Goal: Task Accomplishment & Management: Manage account settings

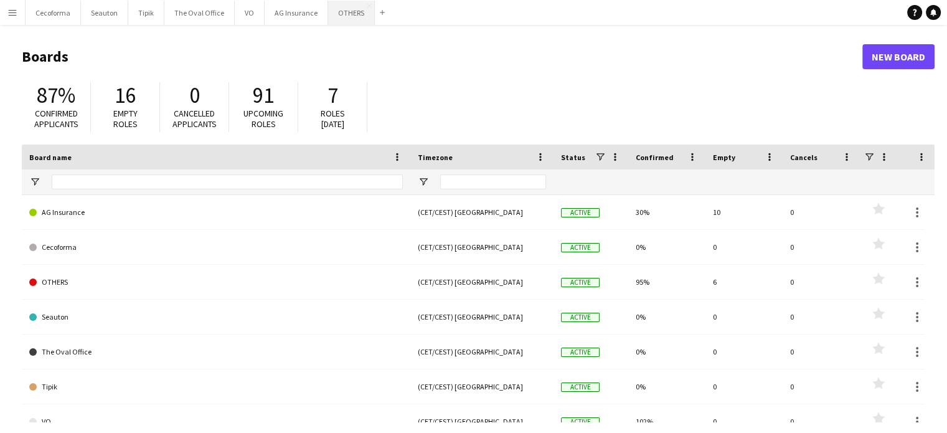
click at [341, 9] on button "OTHERS Close" at bounding box center [351, 13] width 47 height 24
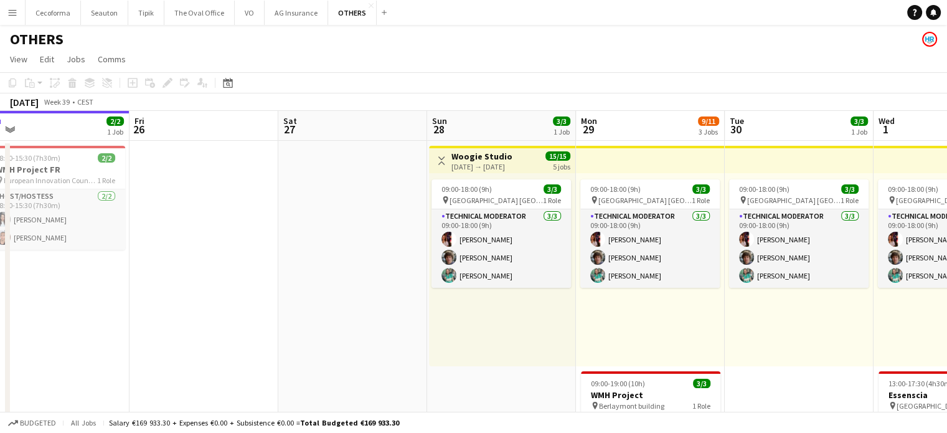
drag, startPoint x: 482, startPoint y: 341, endPoint x: 181, endPoint y: 309, distance: 302.4
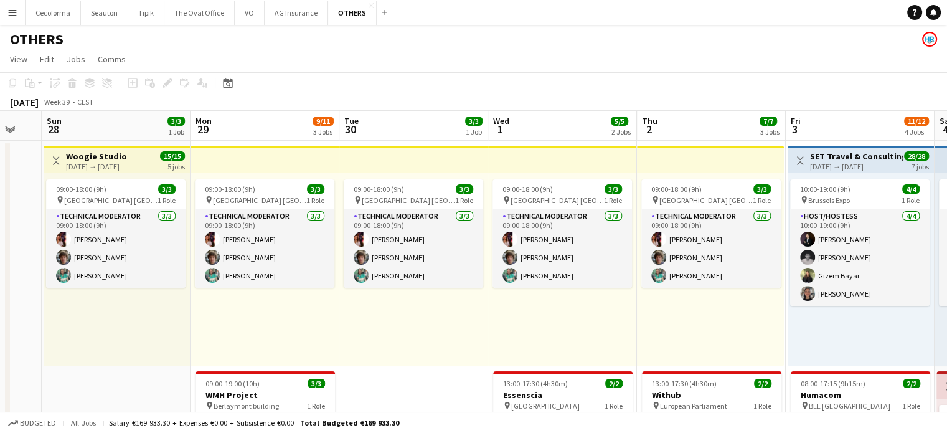
scroll to position [0, 559]
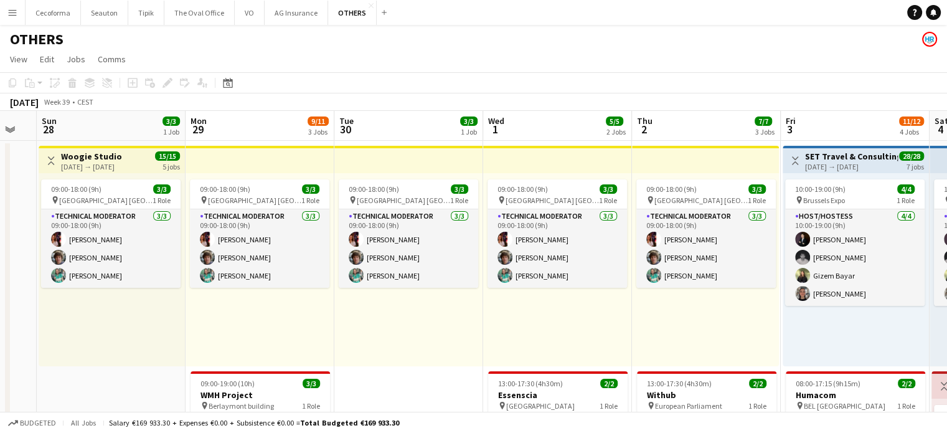
drag, startPoint x: 246, startPoint y: 319, endPoint x: 167, endPoint y: 313, distance: 79.4
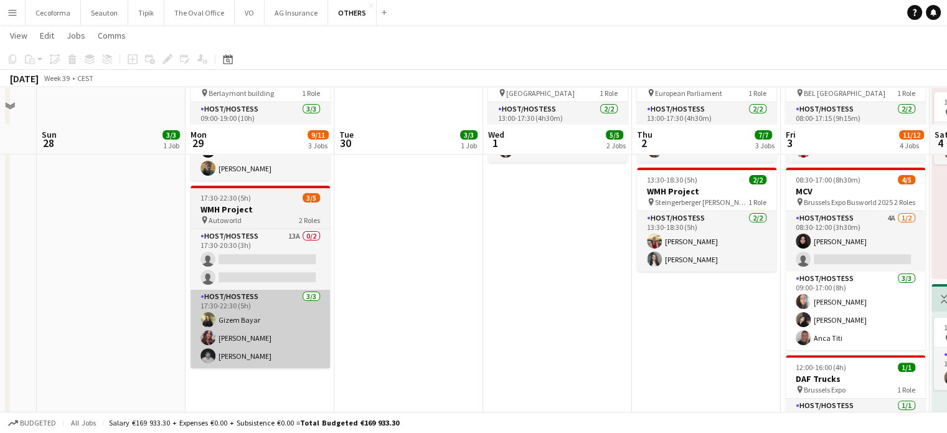
scroll to position [374, 0]
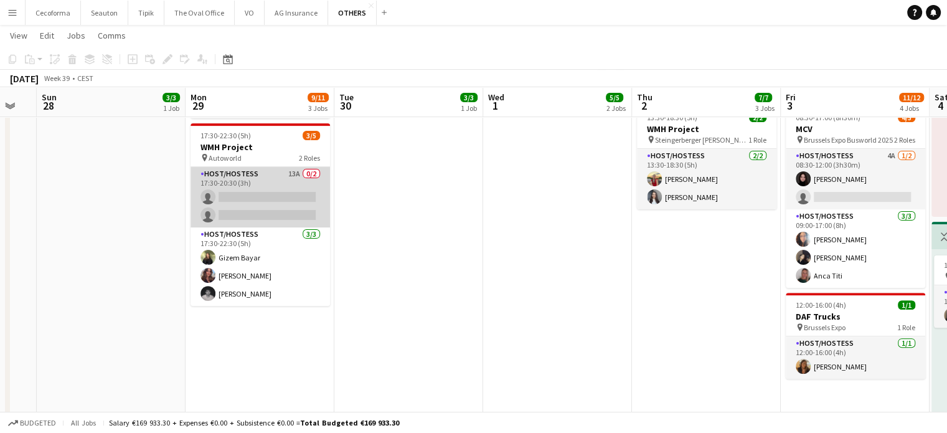
click at [251, 199] on app-card-role "Host/Hostess 13A 0/2 17:30-20:30 (3h) single-neutral-actions single-neutral-act…" at bounding box center [260, 197] width 139 height 60
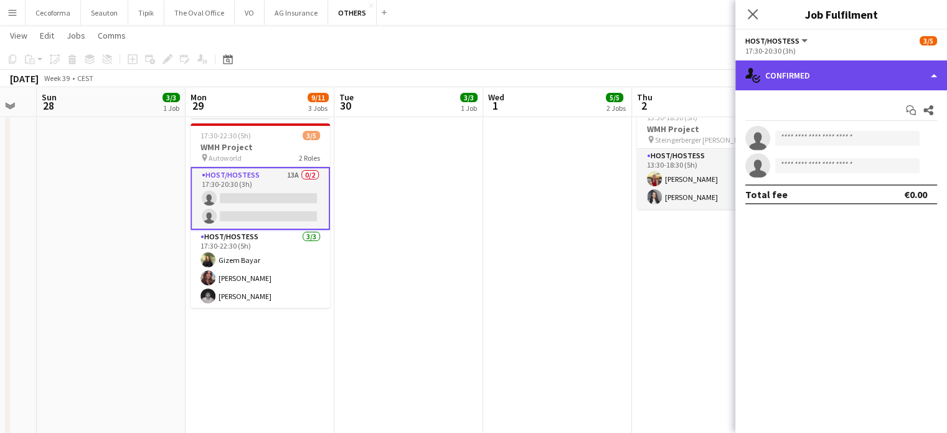
click at [931, 77] on div "single-neutral-actions-check-2 Confirmed" at bounding box center [841, 75] width 212 height 30
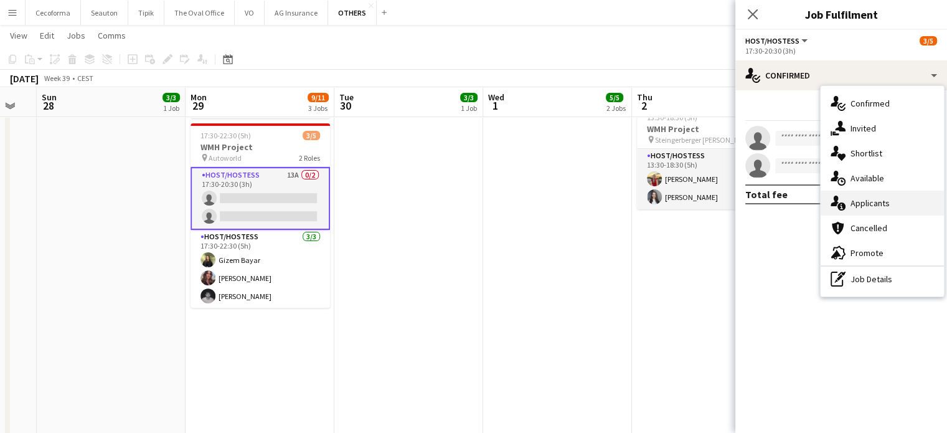
click at [874, 202] on span "Applicants" at bounding box center [870, 202] width 39 height 11
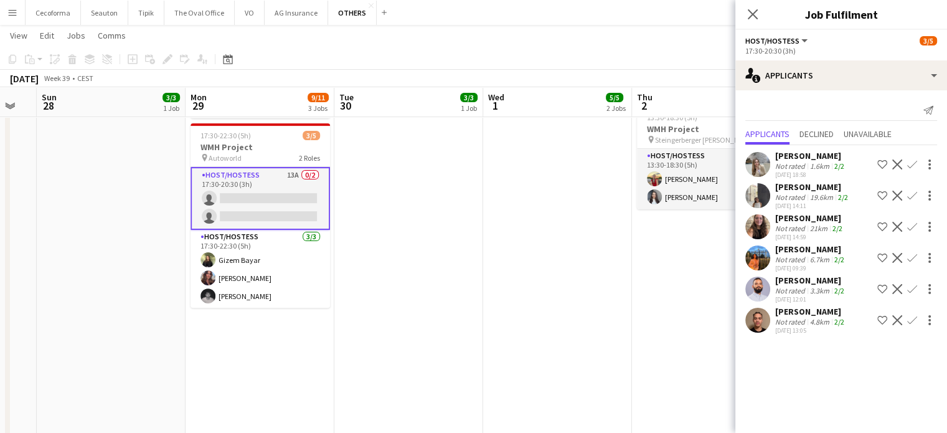
click at [907, 263] on app-icon "Confirm" at bounding box center [912, 258] width 10 height 10
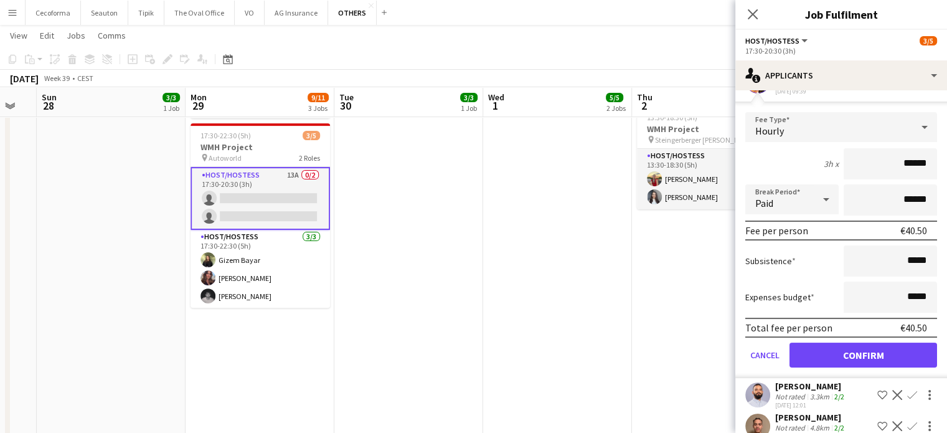
scroll to position [206, 0]
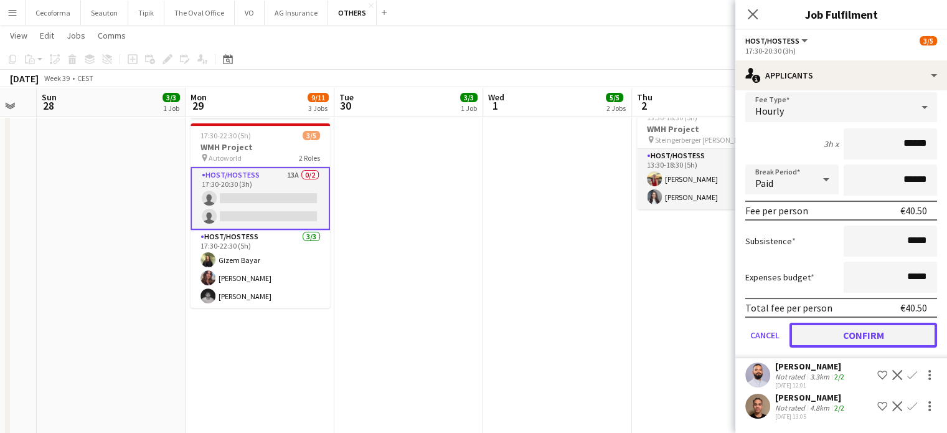
click at [867, 339] on button "Confirm" at bounding box center [864, 335] width 148 height 25
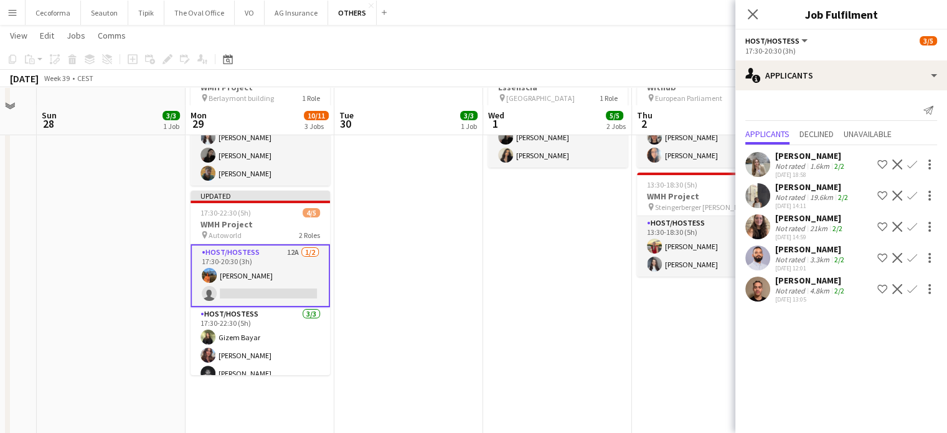
scroll to position [374, 0]
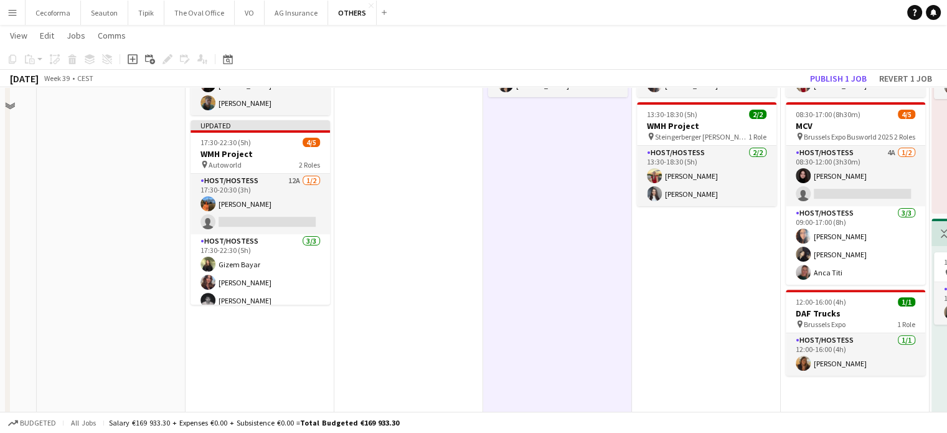
scroll to position [311, 0]
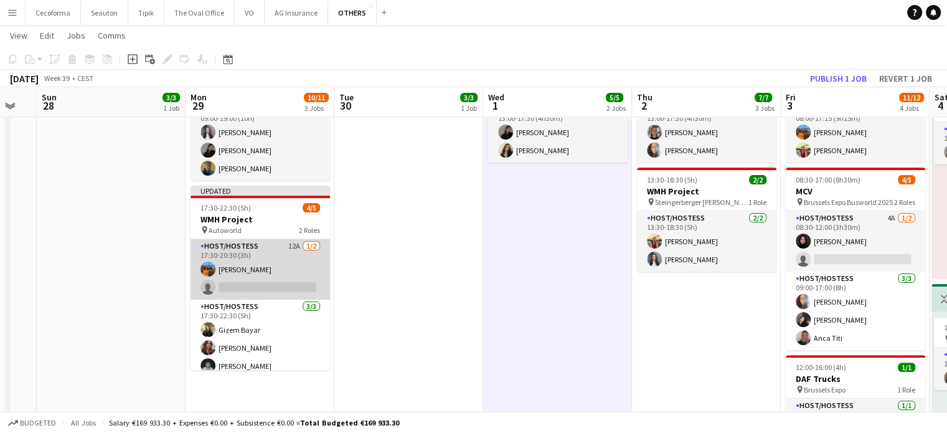
click at [269, 283] on app-card-role "Host/Hostess 12A 1/2 17:30-20:30 (3h) Lina Louissi single-neutral-actions" at bounding box center [260, 269] width 139 height 60
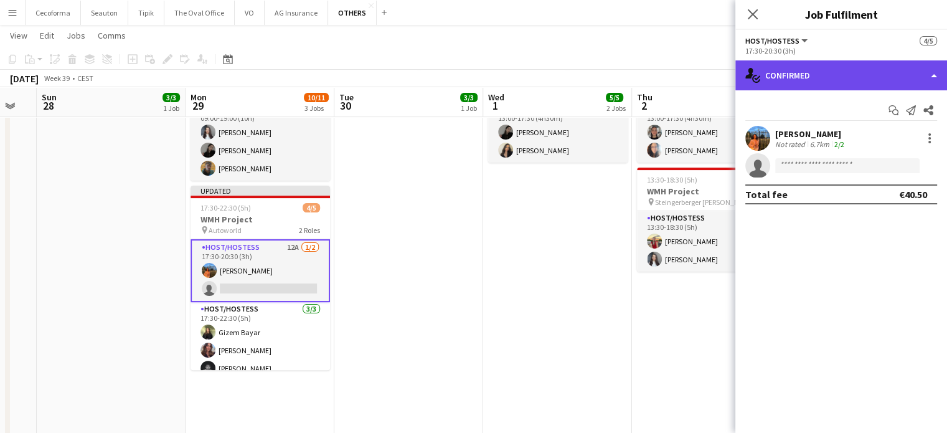
click at [936, 75] on div "single-neutral-actions-check-2 Confirmed" at bounding box center [841, 75] width 212 height 30
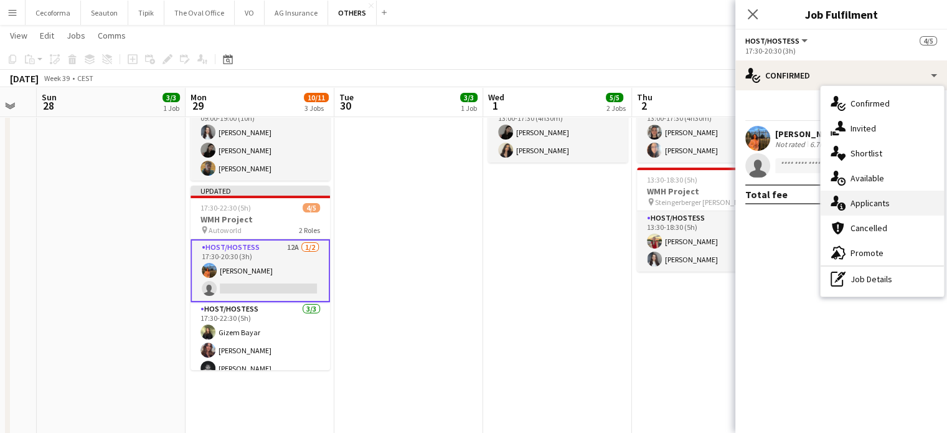
click at [862, 204] on span "Applicants" at bounding box center [870, 202] width 39 height 11
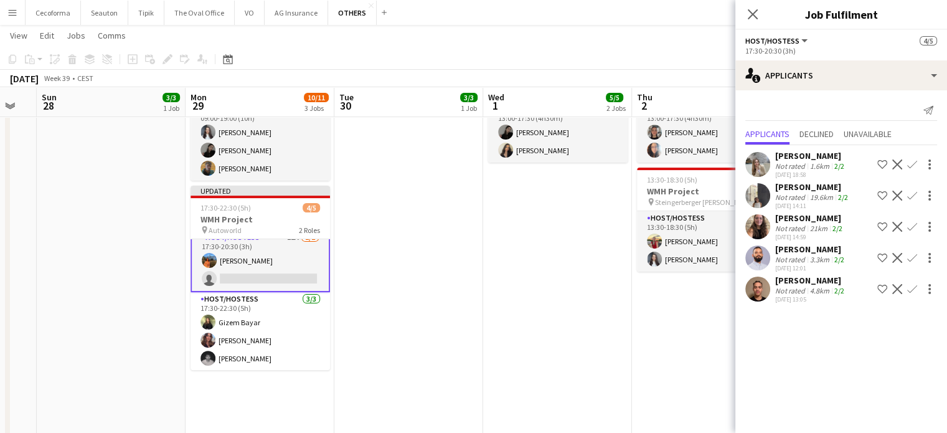
scroll to position [0, 0]
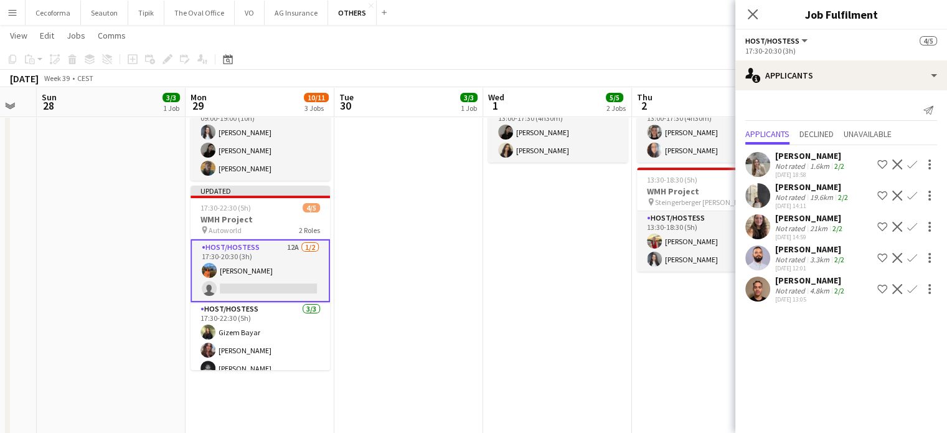
click at [907, 294] on app-icon "Confirm" at bounding box center [912, 289] width 10 height 10
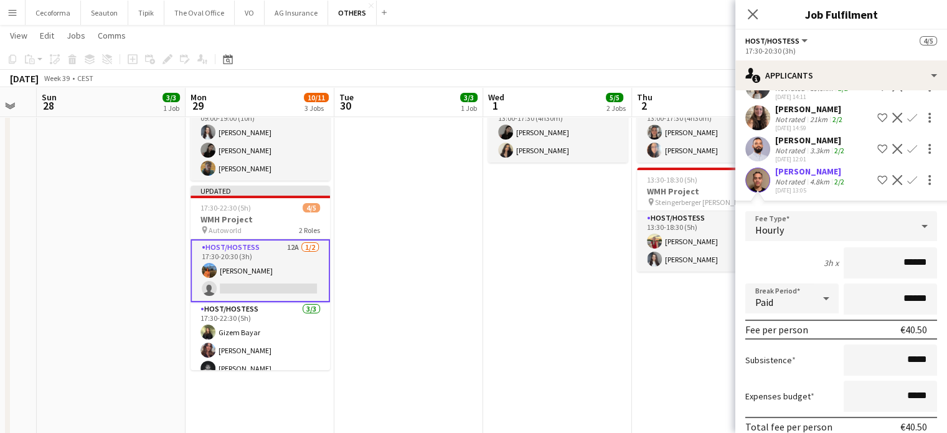
scroll to position [174, 0]
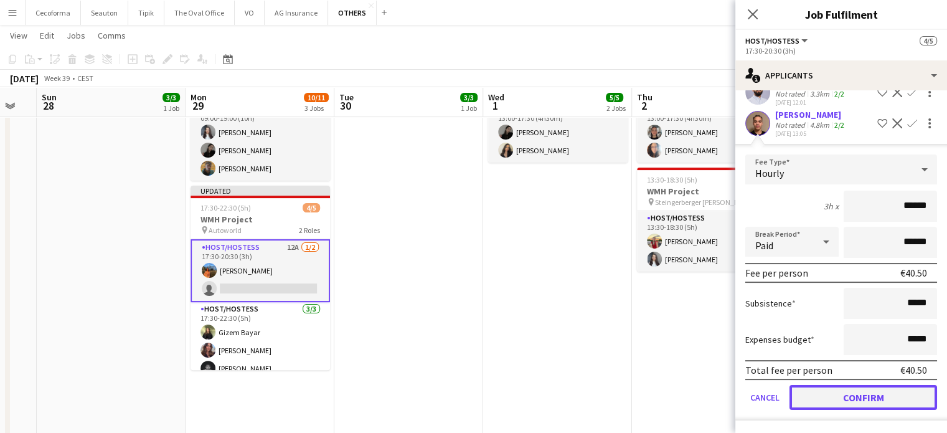
click at [884, 392] on button "Confirm" at bounding box center [864, 397] width 148 height 25
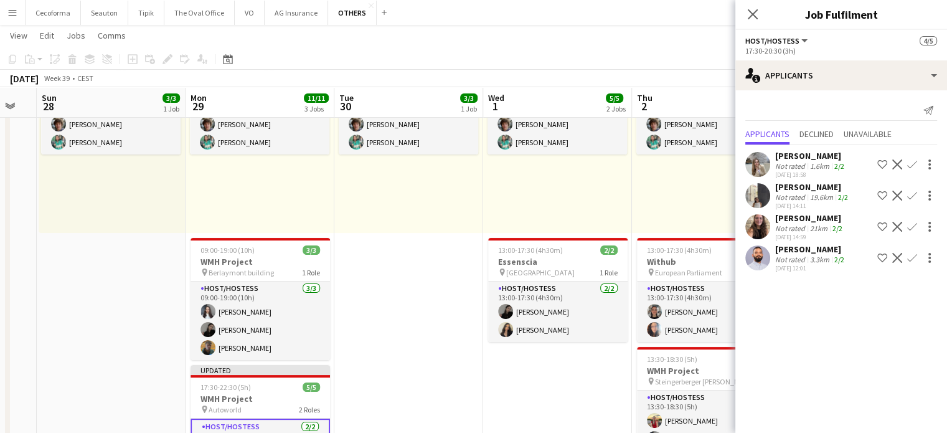
scroll to position [0, 0]
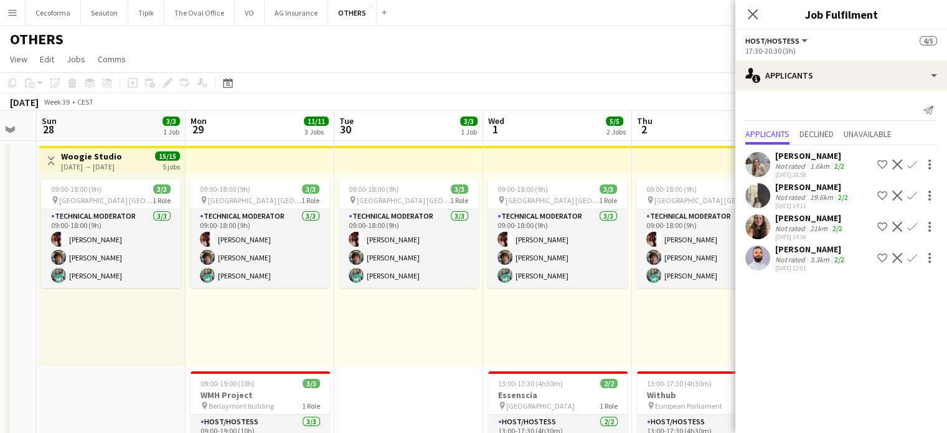
click at [691, 113] on app-board-header-date "Thu 2 7/7 3 Jobs" at bounding box center [706, 126] width 149 height 30
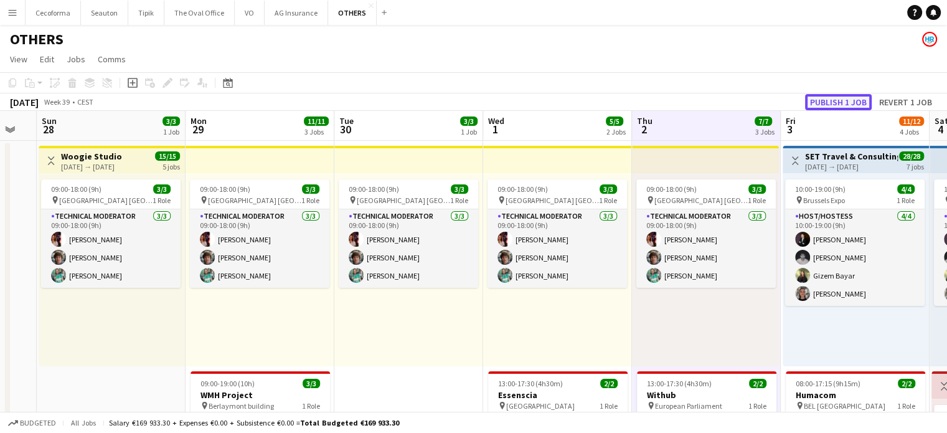
click at [827, 102] on button "Publish 1 job" at bounding box center [838, 102] width 67 height 16
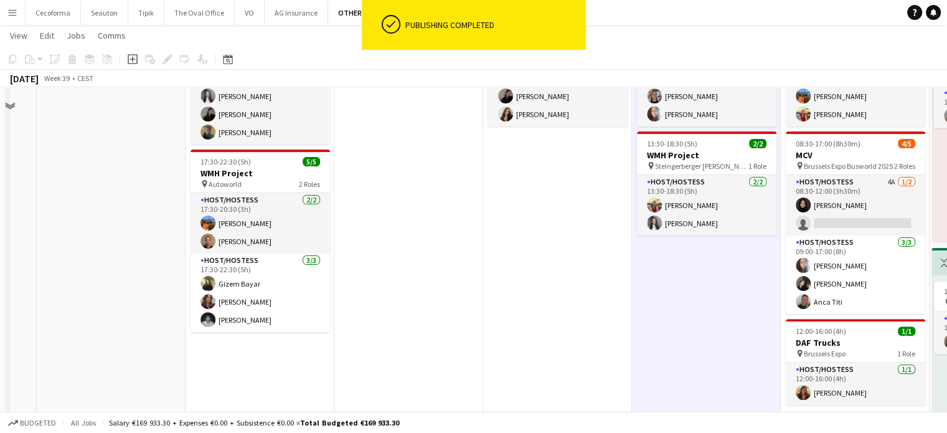
scroll to position [187, 0]
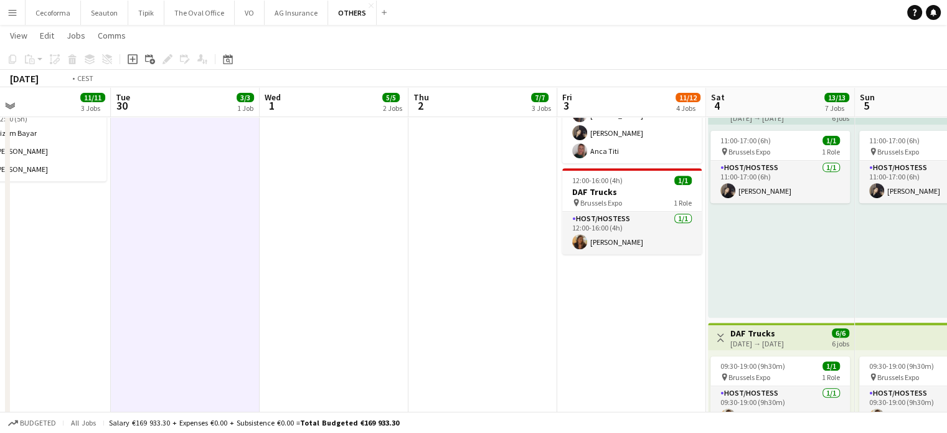
scroll to position [0, 521]
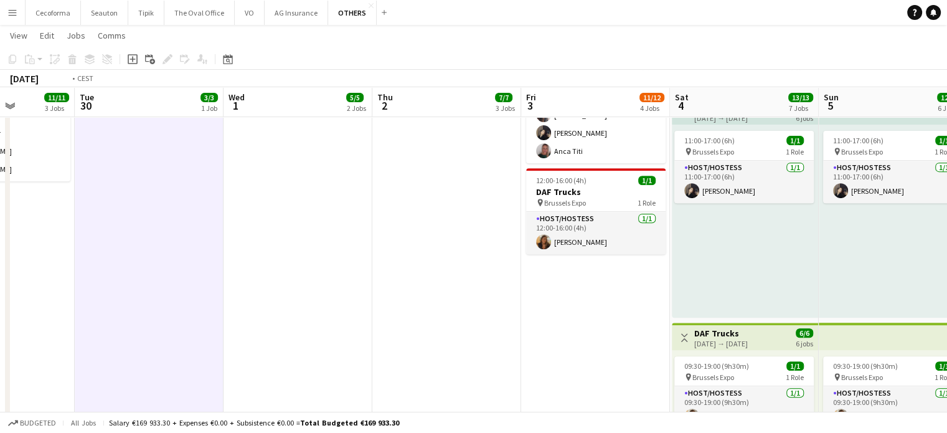
drag, startPoint x: 654, startPoint y: 303, endPoint x: 396, endPoint y: 303, distance: 257.8
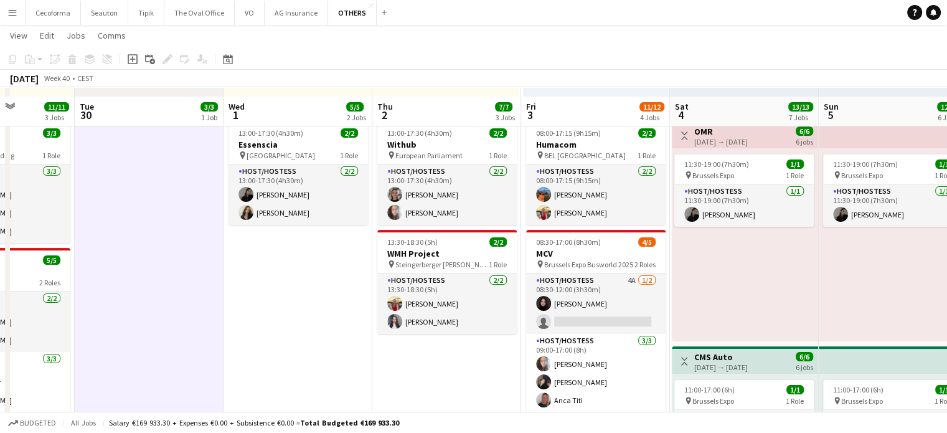
scroll to position [311, 0]
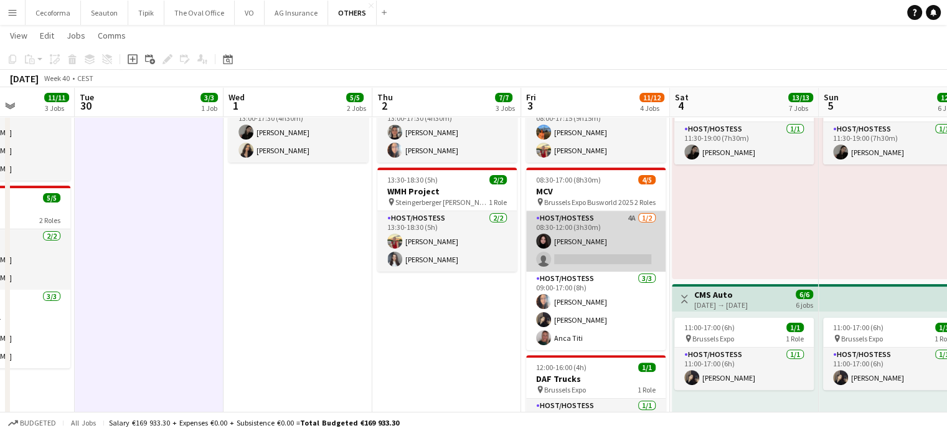
click at [592, 249] on app-card-role "Host/Hostess 4A 1/2 08:30-12:00 (3h30m) Mariia Zavorina single-neutral-actions" at bounding box center [595, 241] width 139 height 60
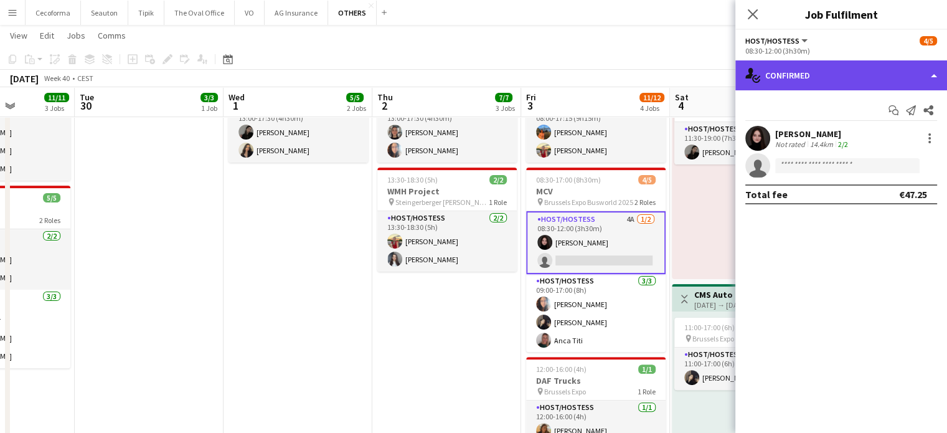
click at [933, 75] on div "single-neutral-actions-check-2 Confirmed" at bounding box center [841, 75] width 212 height 30
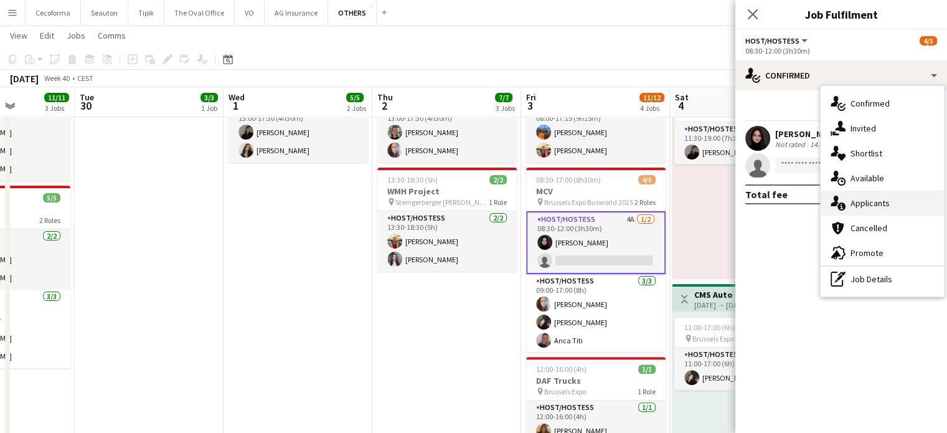
click at [877, 206] on span "Applicants" at bounding box center [870, 202] width 39 height 11
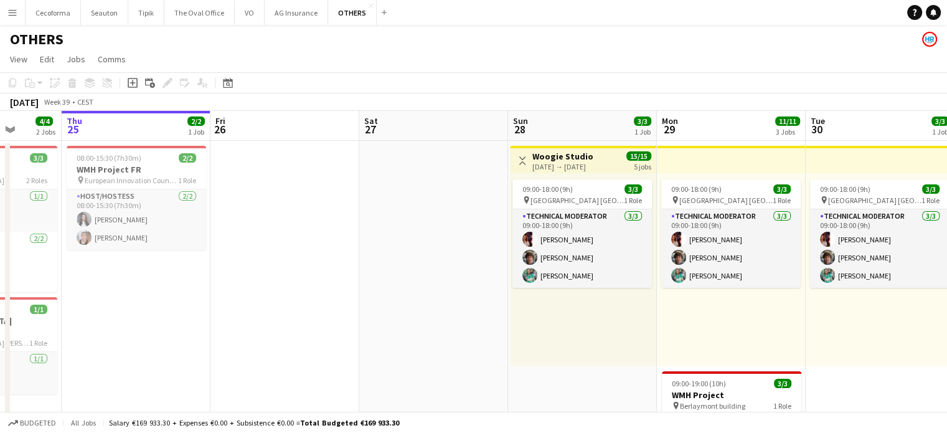
scroll to position [0, 346]
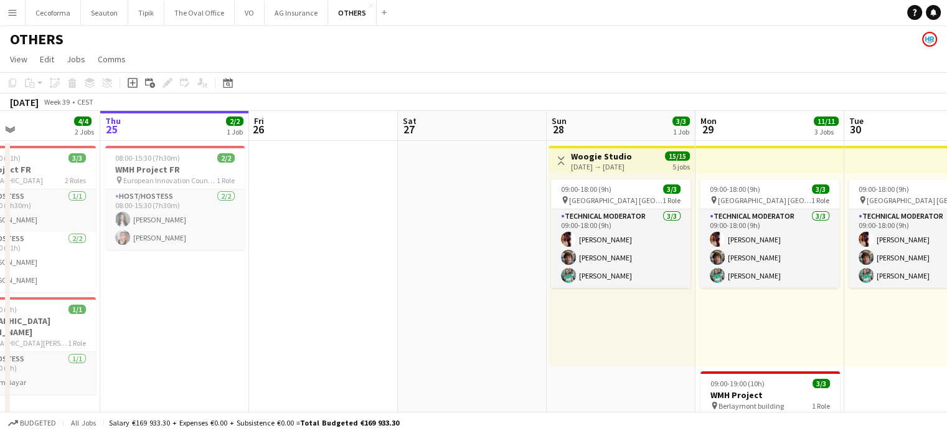
drag, startPoint x: 174, startPoint y: 368, endPoint x: 765, endPoint y: 354, distance: 590.5
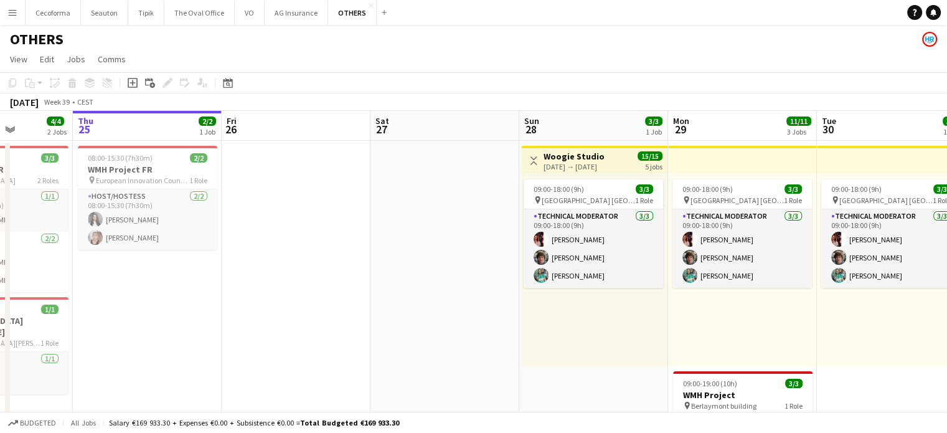
scroll to position [0, 347]
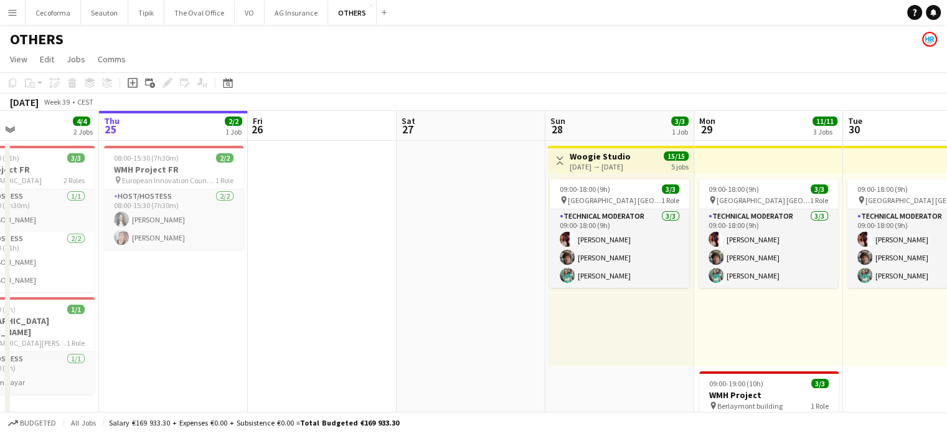
drag, startPoint x: 388, startPoint y: 276, endPoint x: 684, endPoint y: 283, distance: 296.5
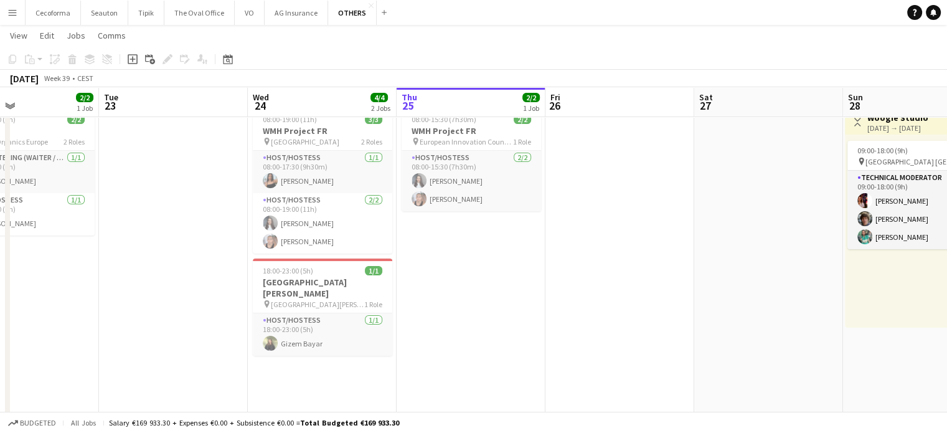
scroll to position [0, 0]
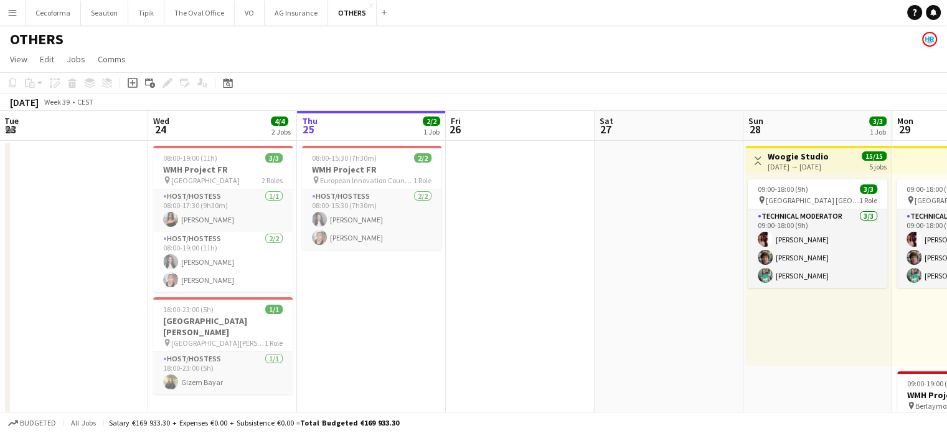
drag, startPoint x: 702, startPoint y: 282, endPoint x: 618, endPoint y: 279, distance: 84.7
click at [246, 12] on button "VO Close" at bounding box center [250, 13] width 30 height 24
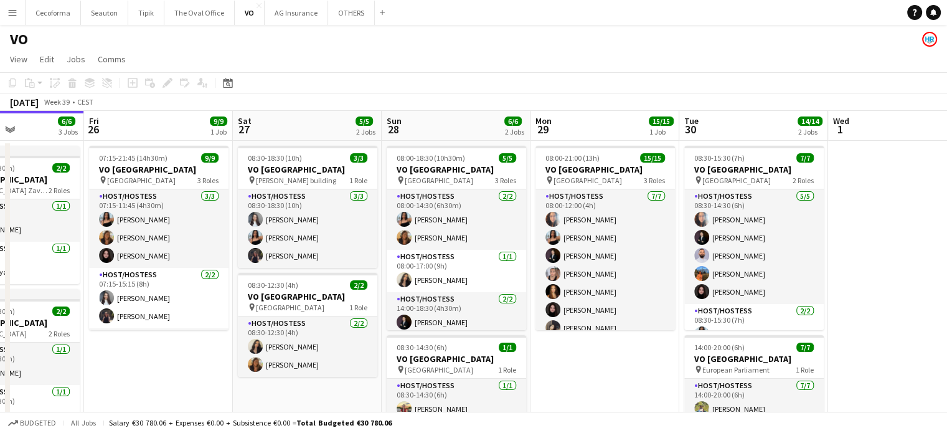
scroll to position [0, 539]
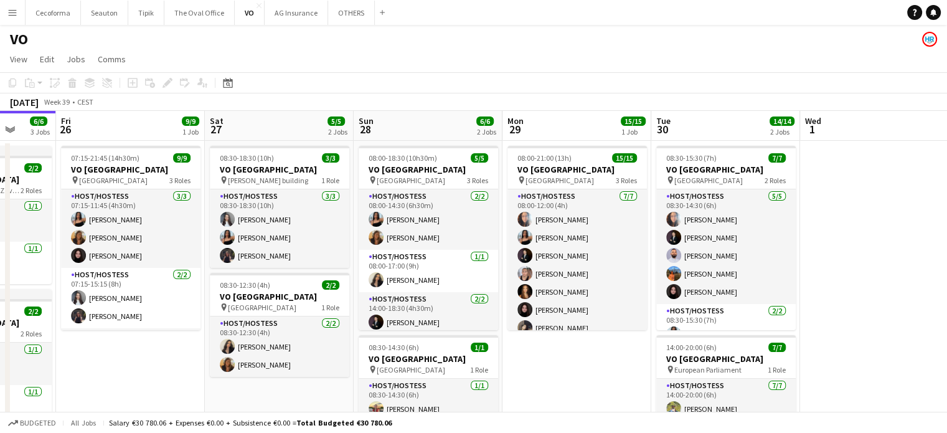
drag, startPoint x: 778, startPoint y: 395, endPoint x: 536, endPoint y: 372, distance: 242.8
click at [536, 372] on app-calendar-viewport "Mon 22 Tue 23 Wed 24 Thu 25 6/6 3 Jobs Fri 26 9/9 1 Job Sat 27 5/5 2 Jobs Sun 2…" at bounding box center [473, 355] width 947 height 488
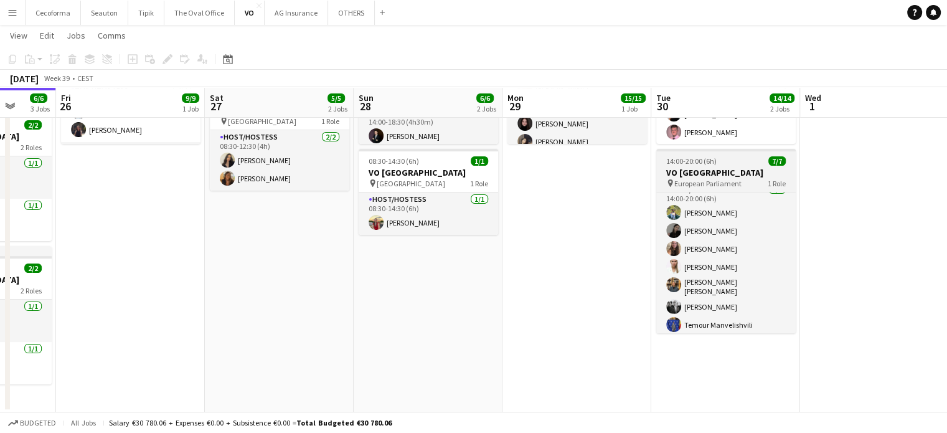
scroll to position [0, 0]
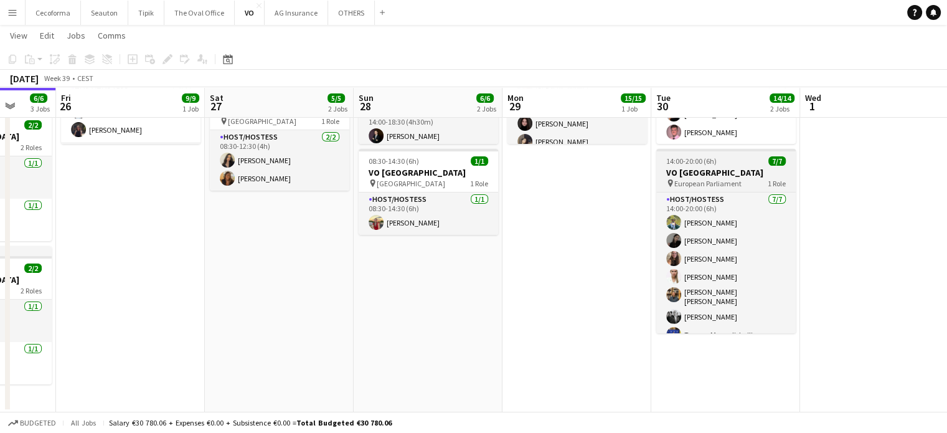
click at [687, 174] on h3 "VO Europe" at bounding box center [725, 172] width 139 height 11
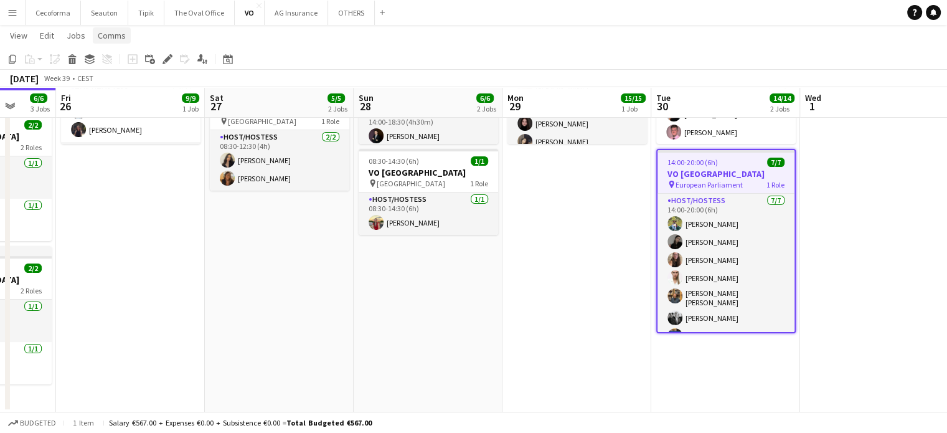
click at [106, 32] on span "Comms" at bounding box center [112, 35] width 28 height 11
click at [118, 91] on span "Create chat" at bounding box center [124, 88] width 44 height 11
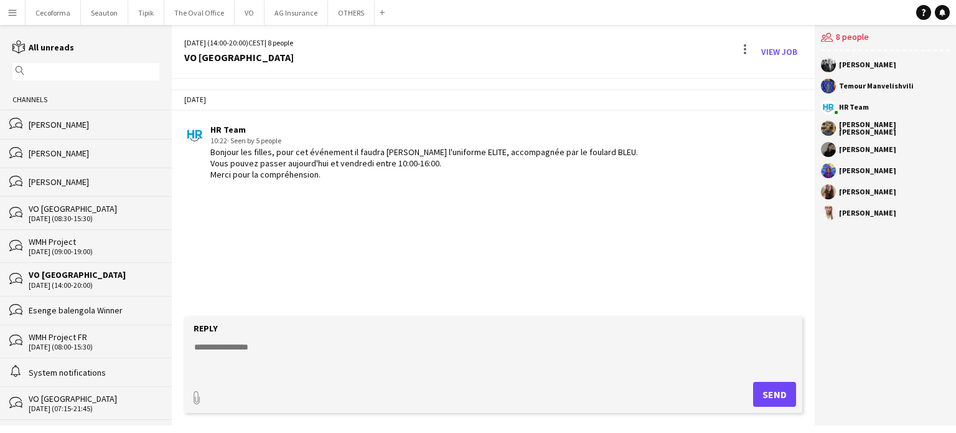
click at [253, 338] on form "Reply paperclip Send" at bounding box center [493, 364] width 618 height 97
click at [247, 346] on textarea at bounding box center [496, 357] width 606 height 32
click at [344, 6] on button "OTHERS Close" at bounding box center [351, 13] width 47 height 24
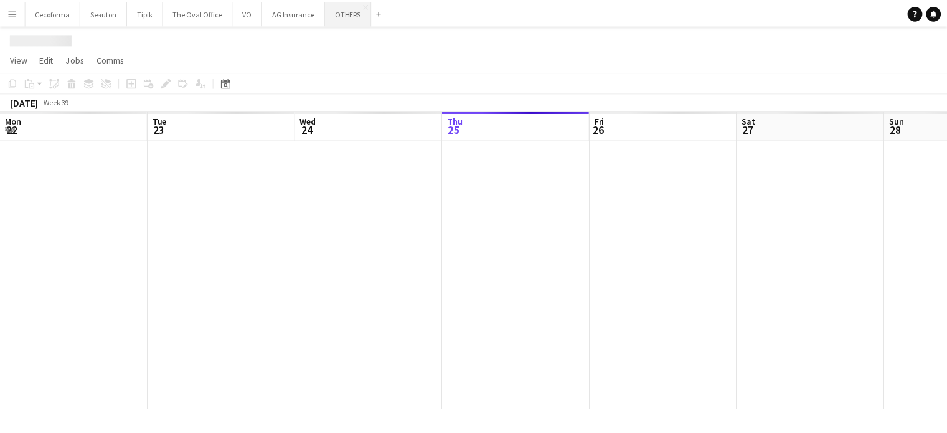
scroll to position [0, 298]
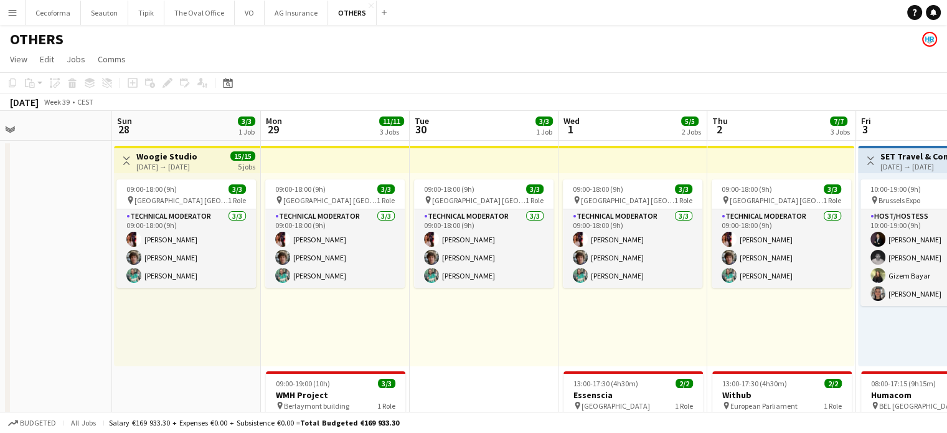
drag, startPoint x: 499, startPoint y: 315, endPoint x: 67, endPoint y: 274, distance: 433.5
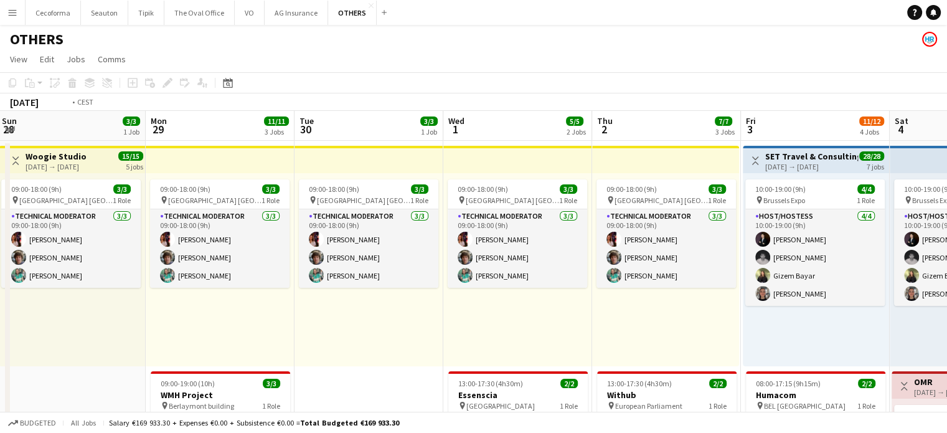
drag, startPoint x: 338, startPoint y: 348, endPoint x: 113, endPoint y: 333, distance: 225.3
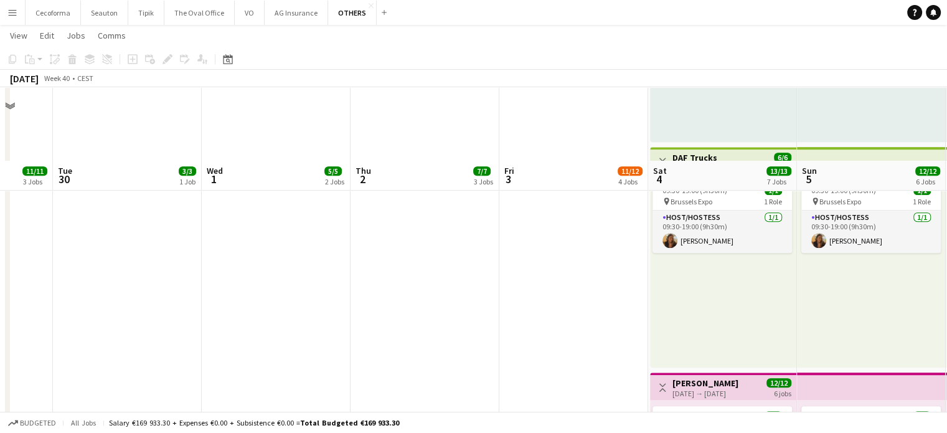
scroll to position [747, 0]
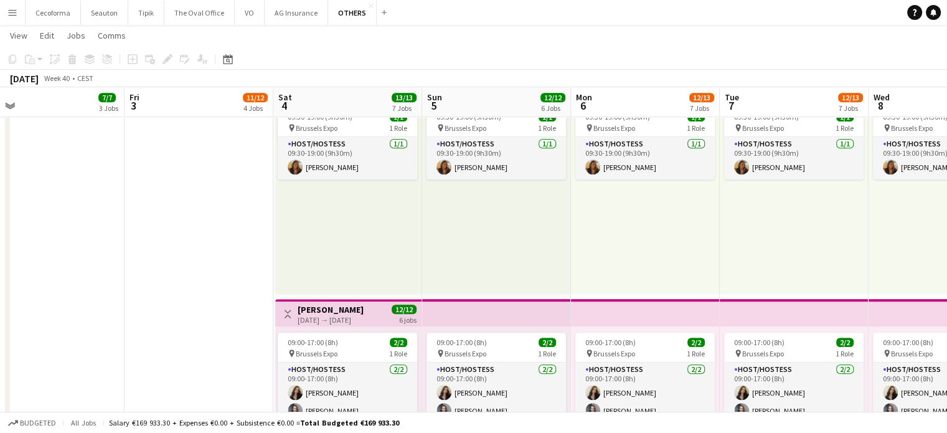
drag, startPoint x: 344, startPoint y: 338, endPoint x: 78, endPoint y: 309, distance: 267.5
click at [78, 309] on app-calendar-viewport "Mon 29 11/11 3 Jobs Tue 30 3/3 1 Job Wed 1 5/5 2 Jobs Thu 2 7/7 3 Jobs Fri 3 11…" at bounding box center [473, 194] width 947 height 1786
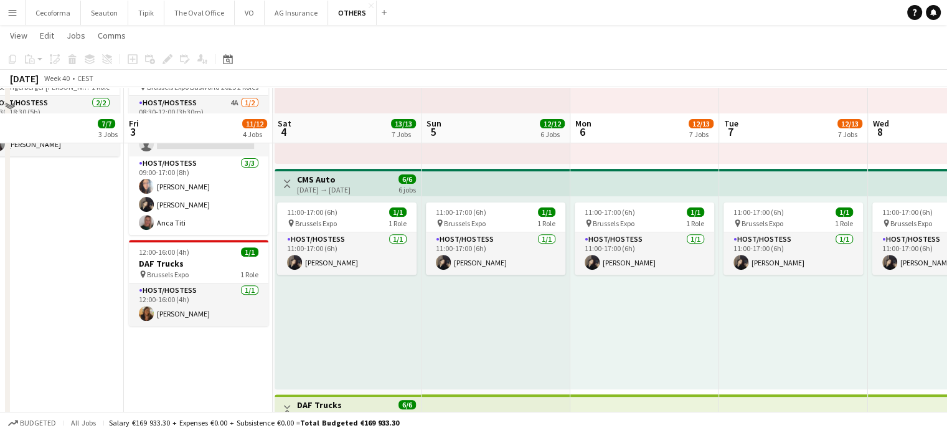
scroll to position [426, 0]
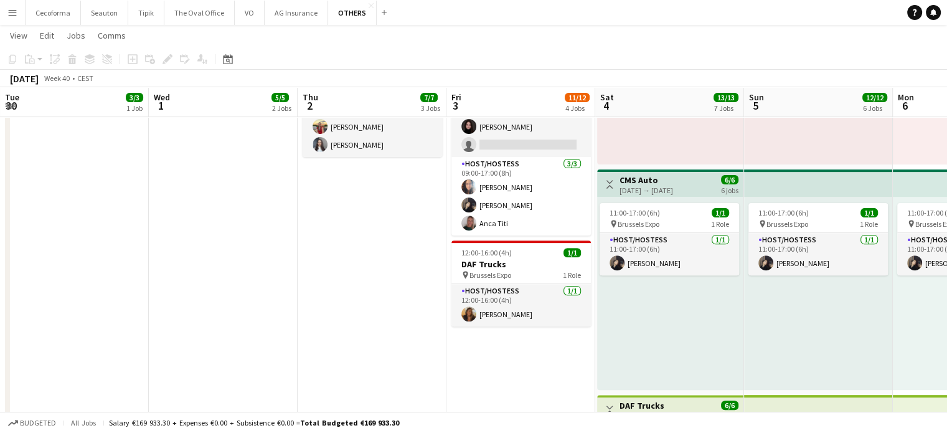
drag, startPoint x: 212, startPoint y: 395, endPoint x: 554, endPoint y: 391, distance: 341.3
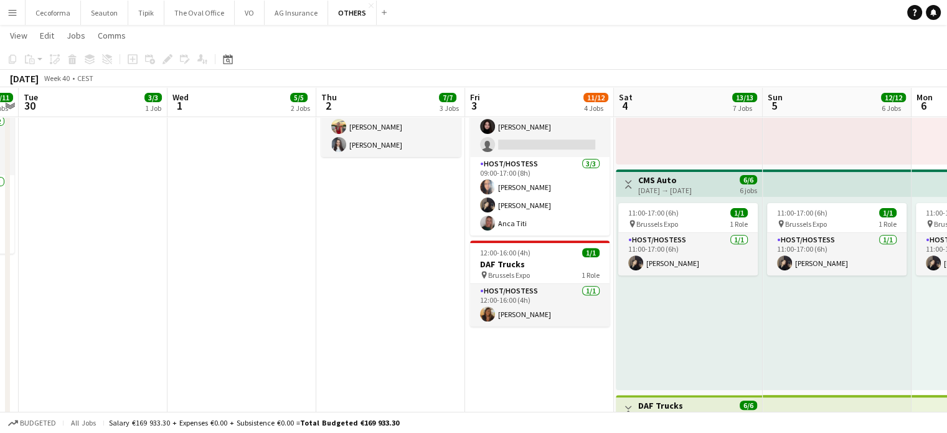
scroll to position [0, 364]
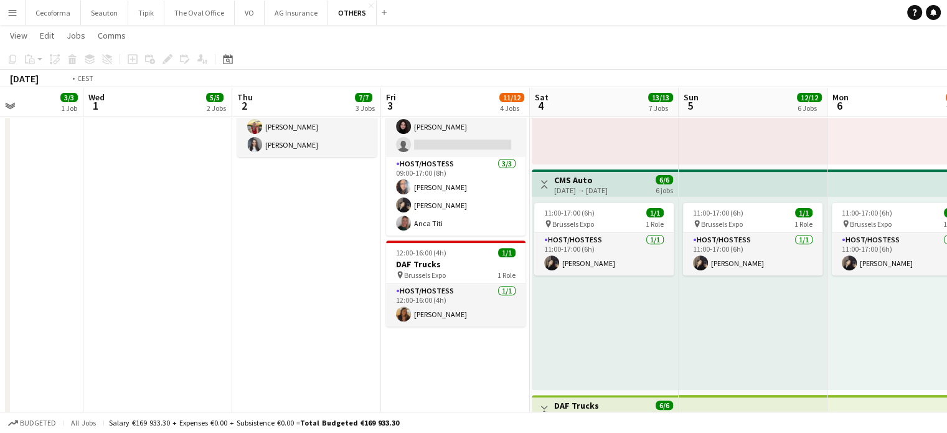
drag, startPoint x: 280, startPoint y: 331, endPoint x: 463, endPoint y: 333, distance: 183.1
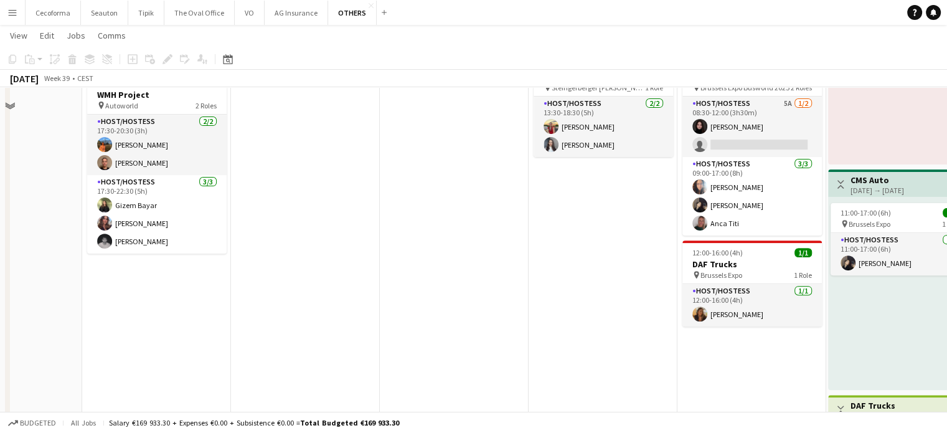
scroll to position [0, 0]
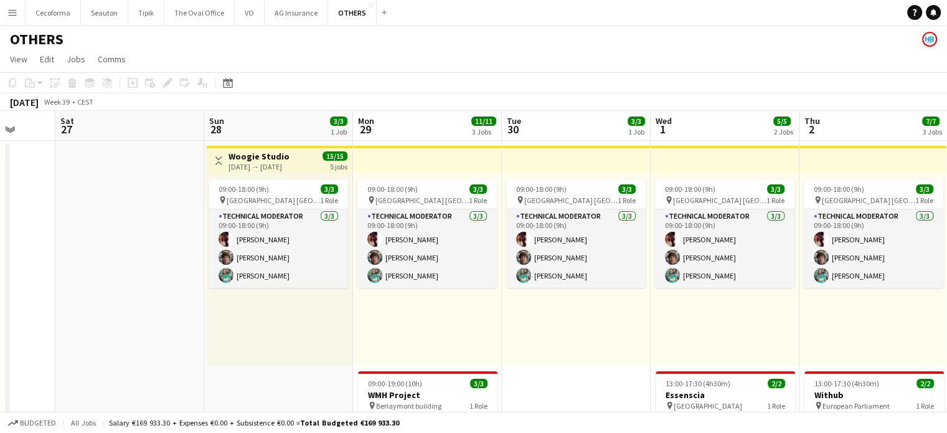
drag, startPoint x: 399, startPoint y: 349, endPoint x: 745, endPoint y: 345, distance: 345.6
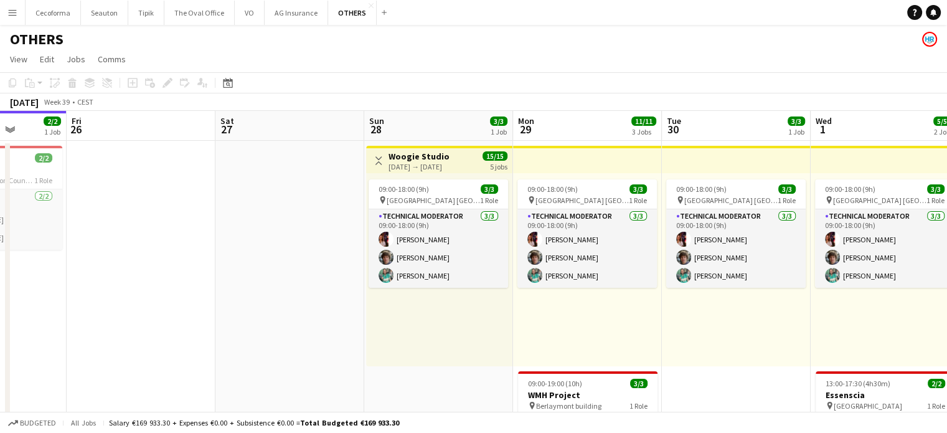
drag, startPoint x: 239, startPoint y: 354, endPoint x: 578, endPoint y: 347, distance: 338.8
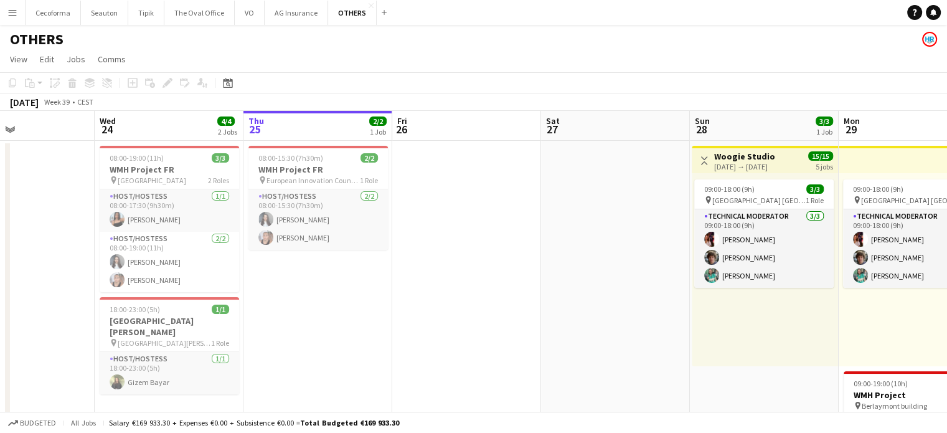
scroll to position [0, 287]
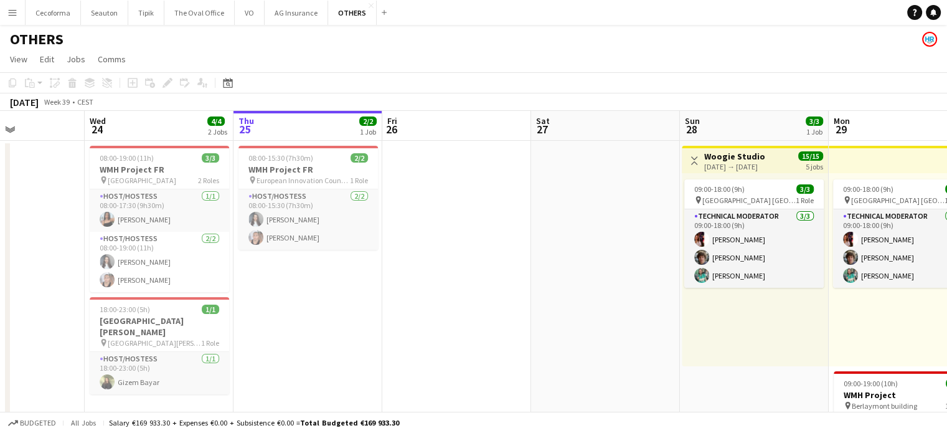
scroll to position [0, 424]
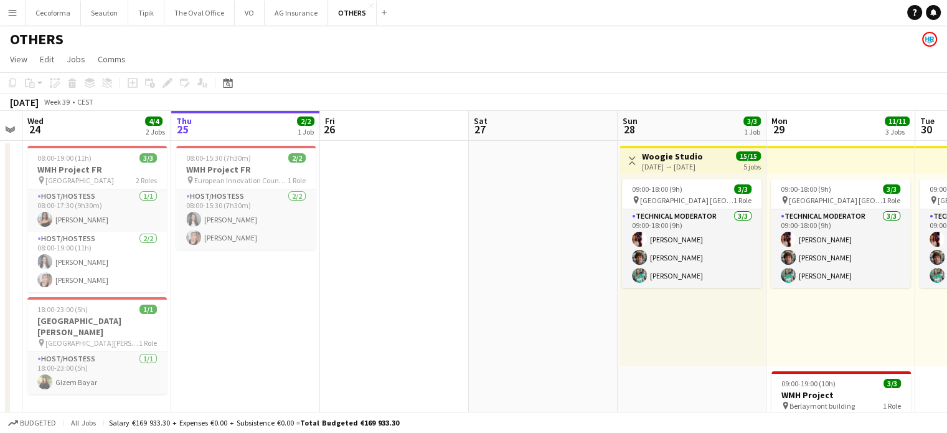
drag, startPoint x: 595, startPoint y: 320, endPoint x: 458, endPoint y: 318, distance: 137.0
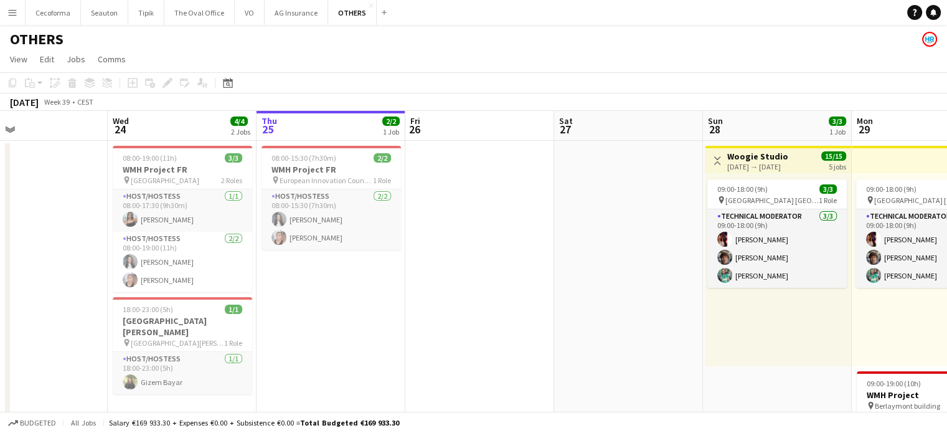
scroll to position [0, 310]
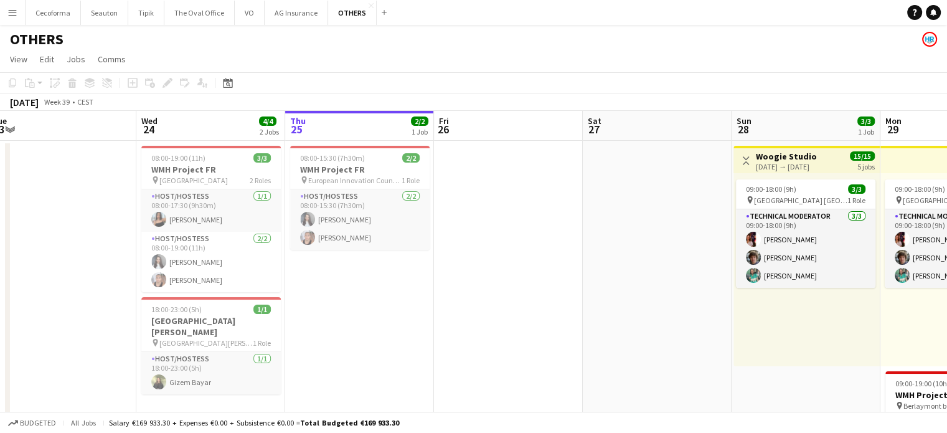
drag, startPoint x: 531, startPoint y: 318, endPoint x: 550, endPoint y: 319, distance: 19.9
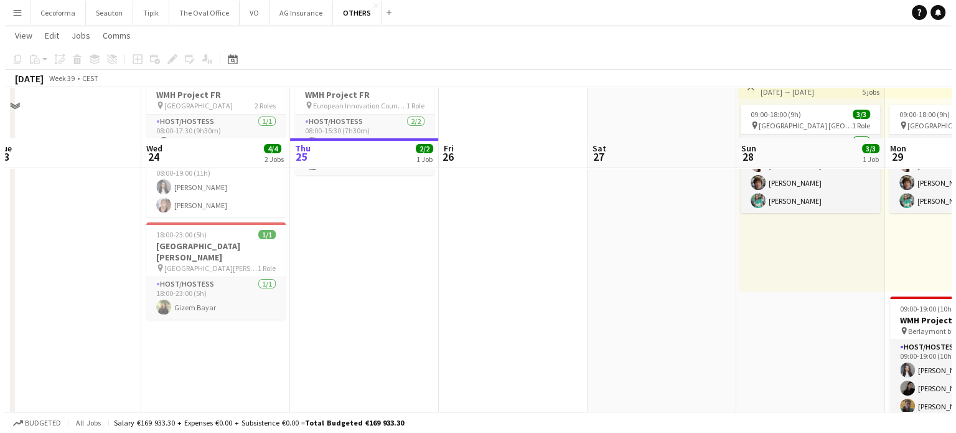
scroll to position [0, 0]
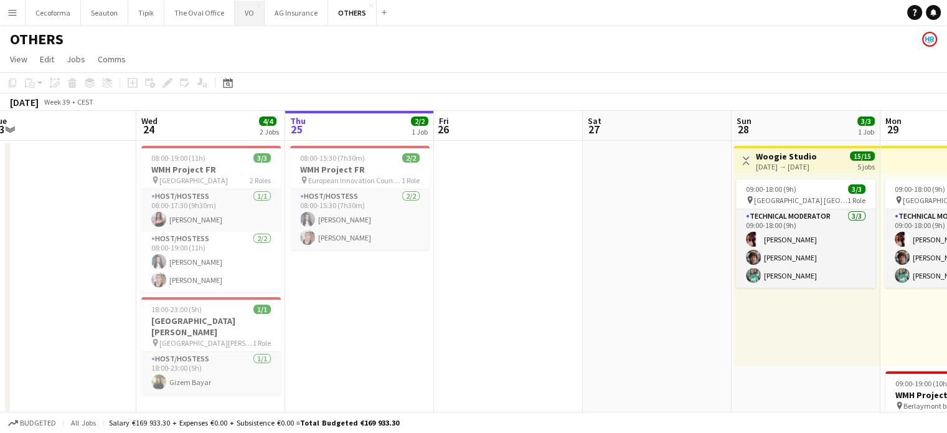
click at [247, 12] on button "VO Close" at bounding box center [250, 13] width 30 height 24
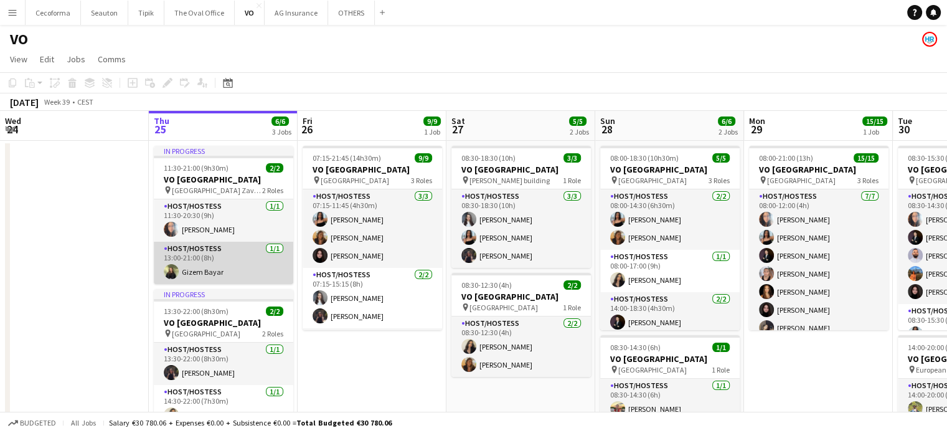
click at [204, 262] on app-card-role "Host/Hostess 1/1 13:00-21:00 (8h) Gizem Bayar" at bounding box center [223, 263] width 139 height 42
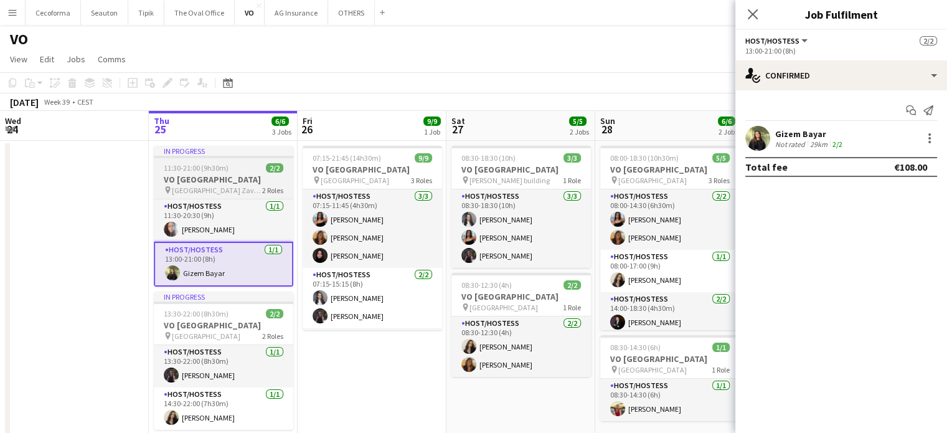
click at [186, 174] on h3 "VO Europe" at bounding box center [223, 179] width 139 height 11
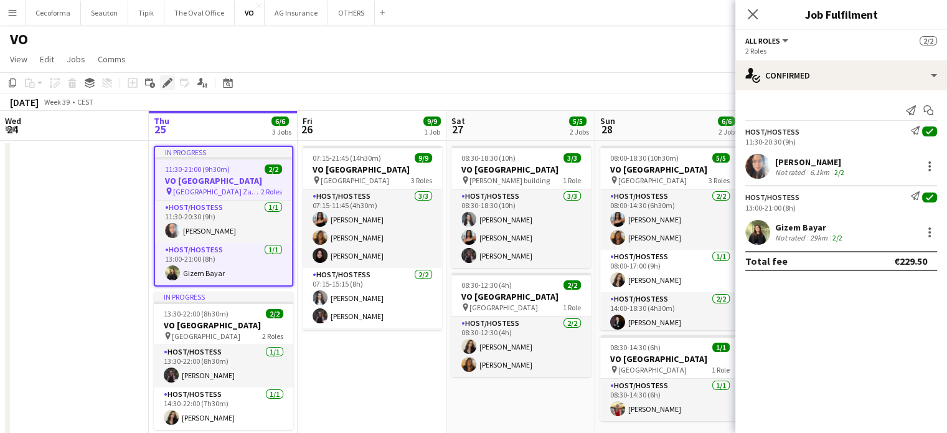
click at [167, 84] on icon at bounding box center [167, 83] width 7 height 7
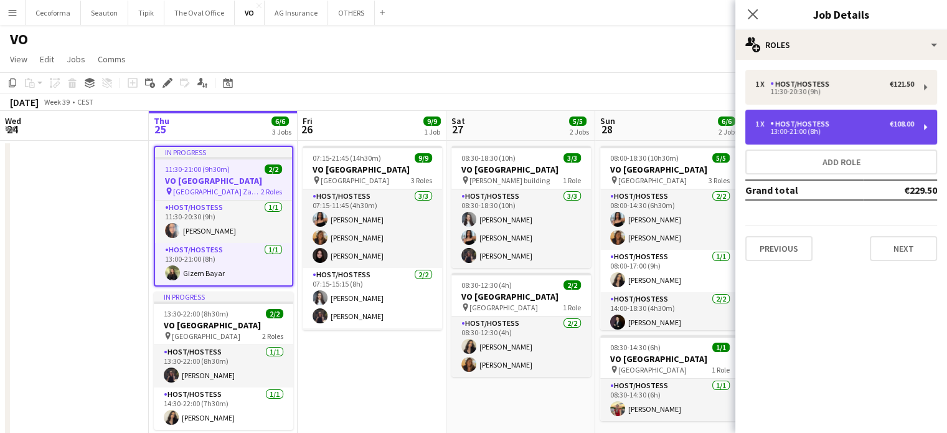
click at [811, 131] on div "13:00-21:00 (8h)" at bounding box center [834, 131] width 159 height 6
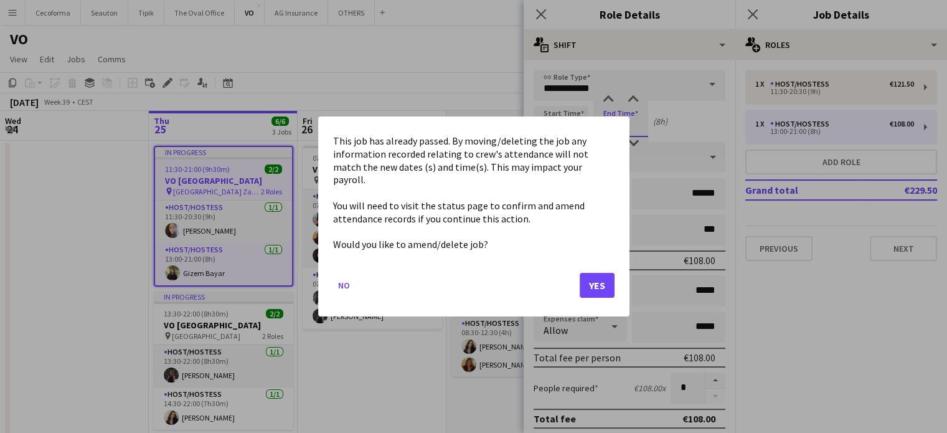
click at [613, 123] on body "Menu Boards Boards Boards All jobs Status Workforce Workforce My Workforce Recr…" at bounding box center [473, 310] width 947 height 620
click at [596, 275] on button "Yes" at bounding box center [597, 285] width 35 height 25
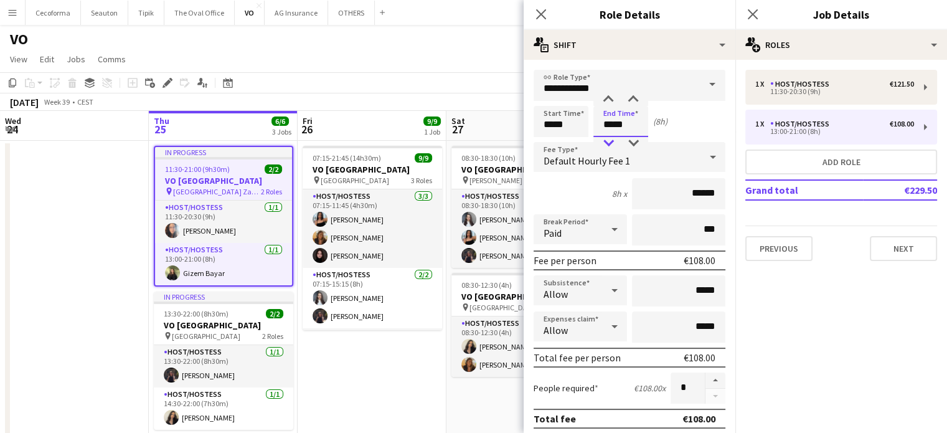
click at [609, 138] on div at bounding box center [608, 143] width 25 height 12
click at [636, 97] on div at bounding box center [633, 99] width 25 height 12
type input "*****"
click at [636, 97] on div at bounding box center [633, 99] width 25 height 12
click at [541, 13] on icon at bounding box center [541, 14] width 12 height 12
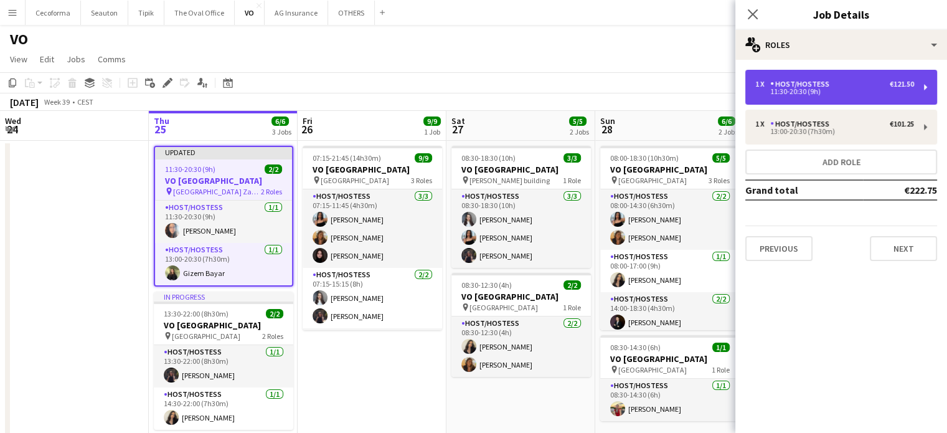
click at [793, 89] on div "11:30-20:30 (9h)" at bounding box center [834, 91] width 159 height 6
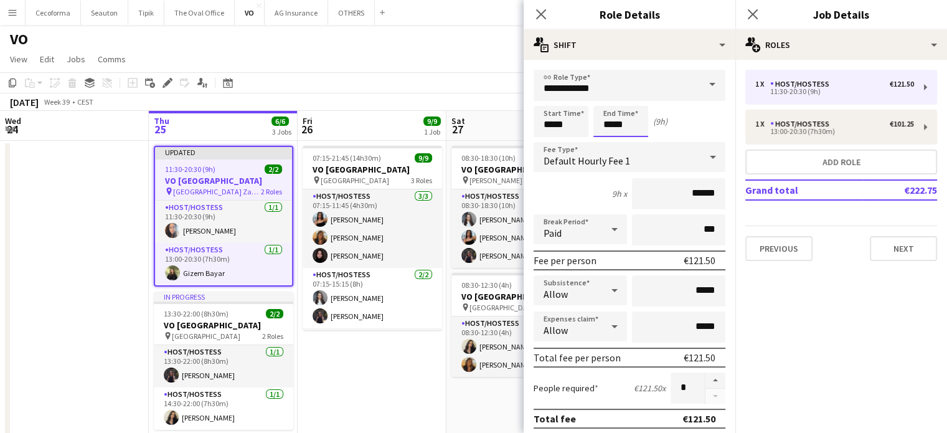
click at [625, 125] on body "Menu Boards Boards Boards All jobs Status Workforce Workforce My Workforce Recr…" at bounding box center [473, 310] width 947 height 620
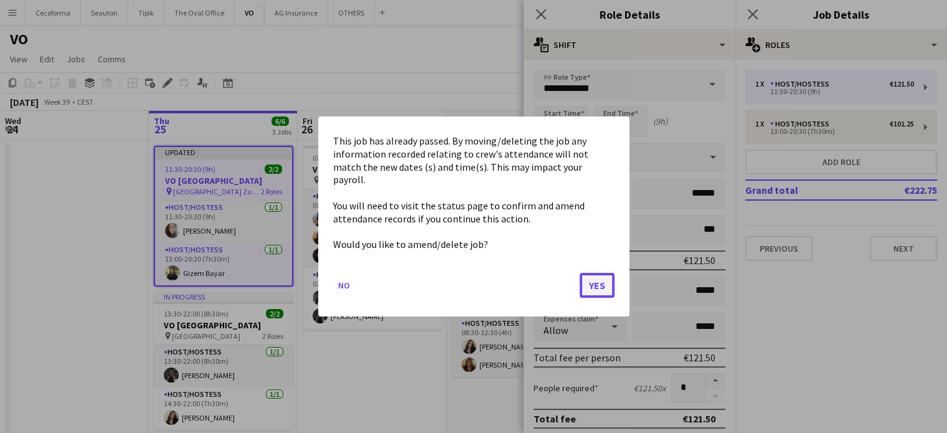
click at [601, 280] on button "Yes" at bounding box center [597, 285] width 35 height 25
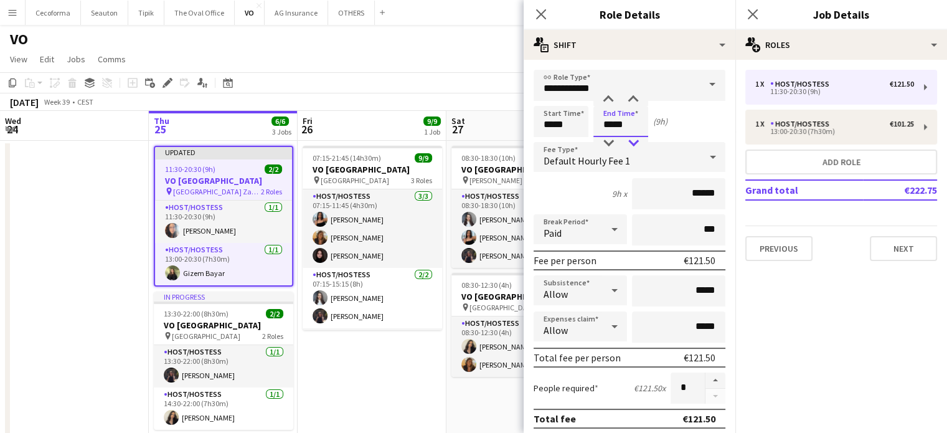
click at [631, 139] on div at bounding box center [633, 143] width 25 height 12
click at [633, 141] on div at bounding box center [633, 143] width 25 height 12
type input "*****"
click at [607, 96] on div at bounding box center [608, 99] width 25 height 12
click at [545, 12] on icon "Close pop-in" at bounding box center [541, 14] width 12 height 12
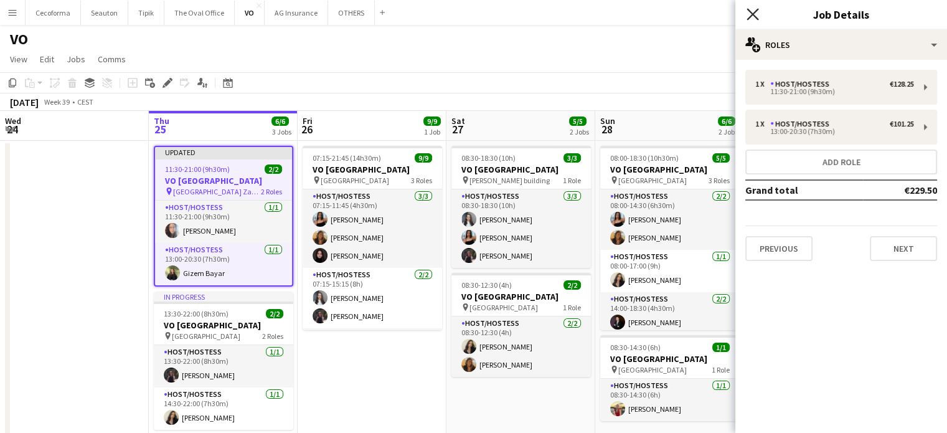
click at [747, 13] on icon "Close pop-in" at bounding box center [753, 14] width 12 height 12
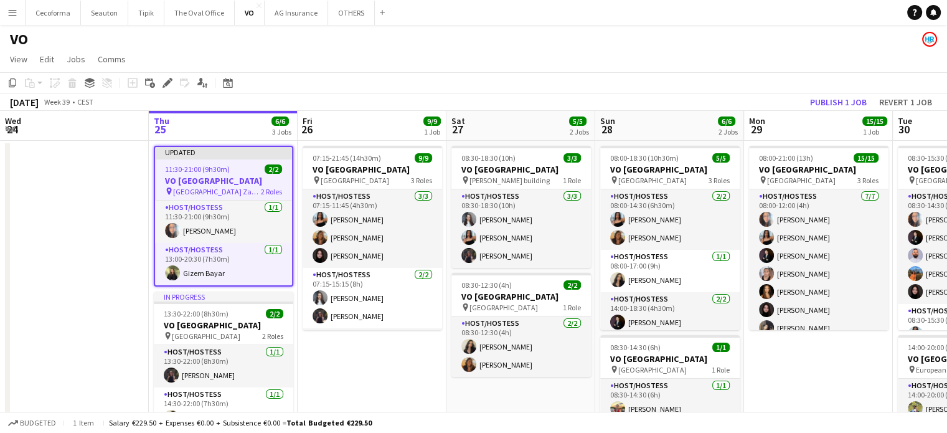
click at [77, 246] on app-date-cell at bounding box center [74, 370] width 149 height 458
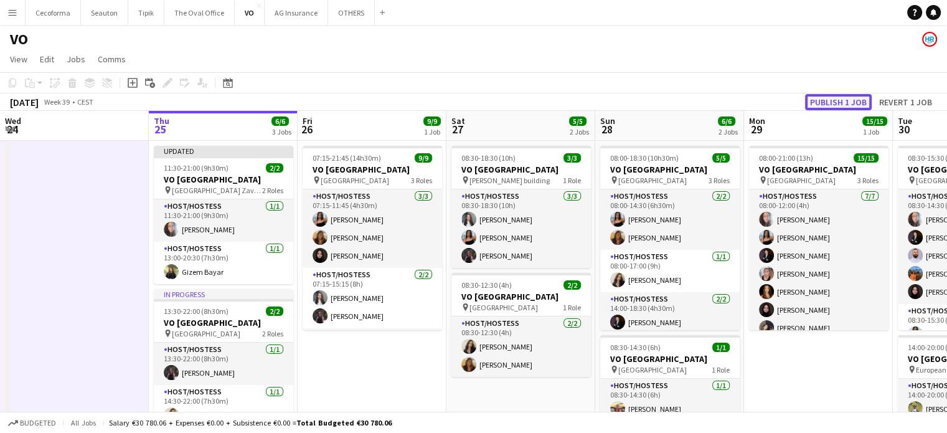
click at [833, 101] on button "Publish 1 job" at bounding box center [838, 102] width 67 height 16
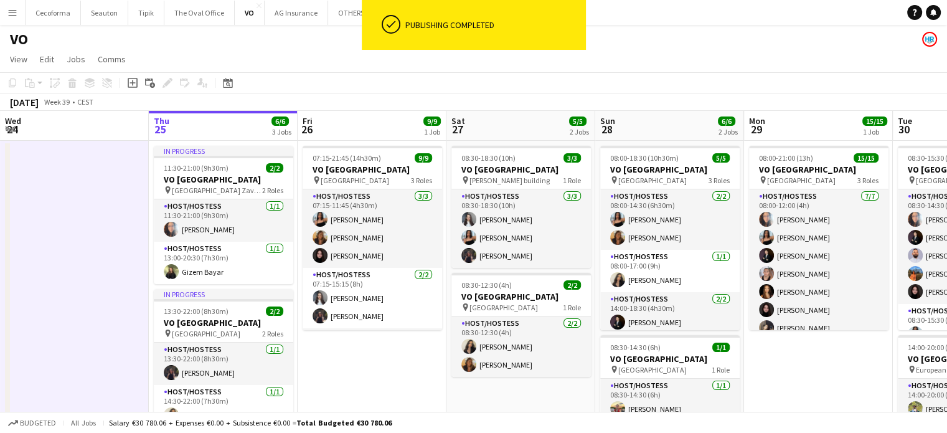
click at [90, 261] on app-date-cell at bounding box center [74, 370] width 149 height 458
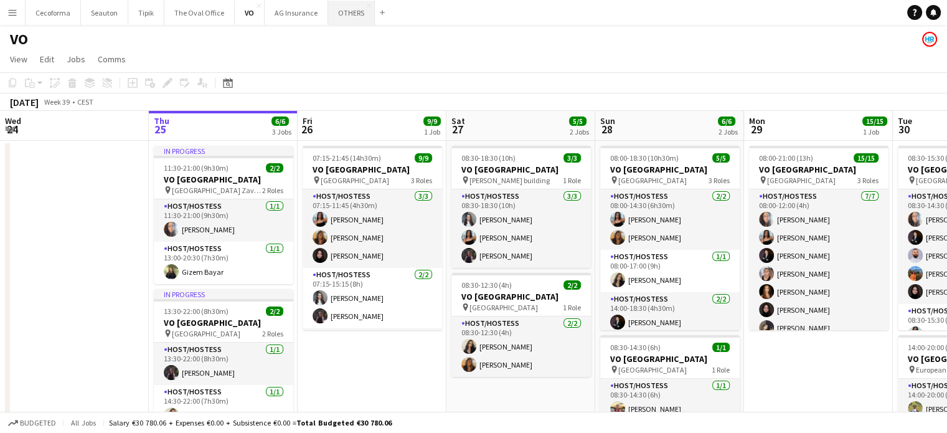
click at [346, 8] on button "OTHERS Close" at bounding box center [351, 13] width 47 height 24
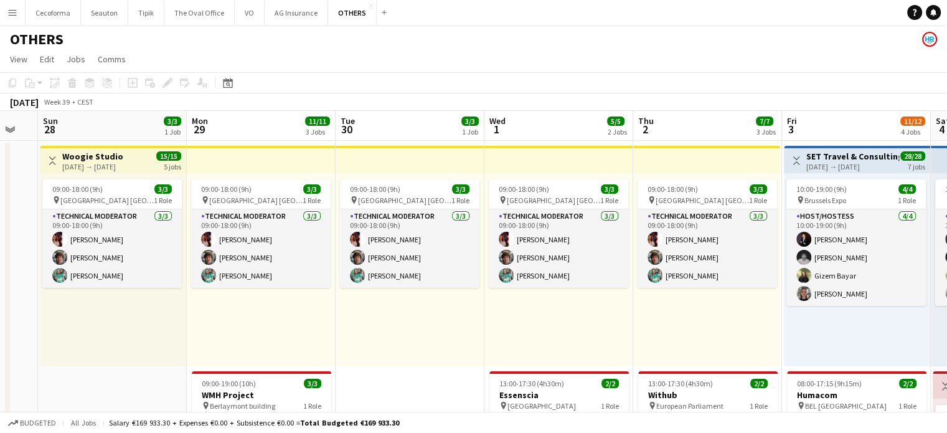
scroll to position [0, 336]
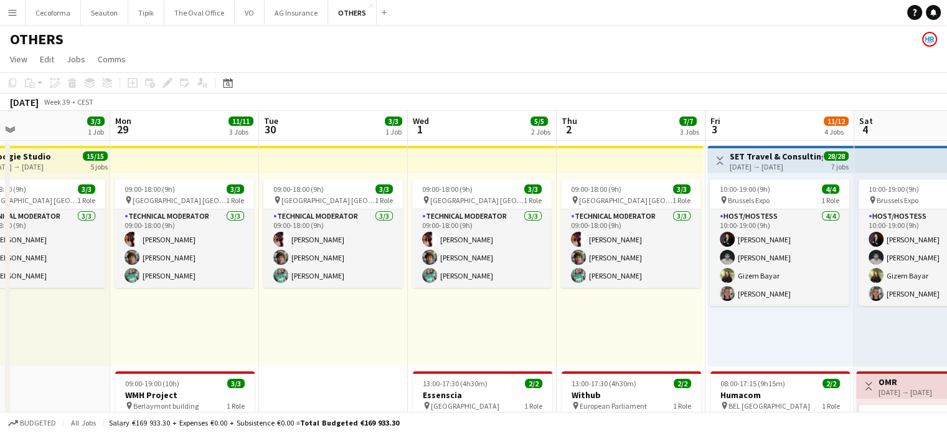
drag, startPoint x: 631, startPoint y: 379, endPoint x: 0, endPoint y: 286, distance: 638.2
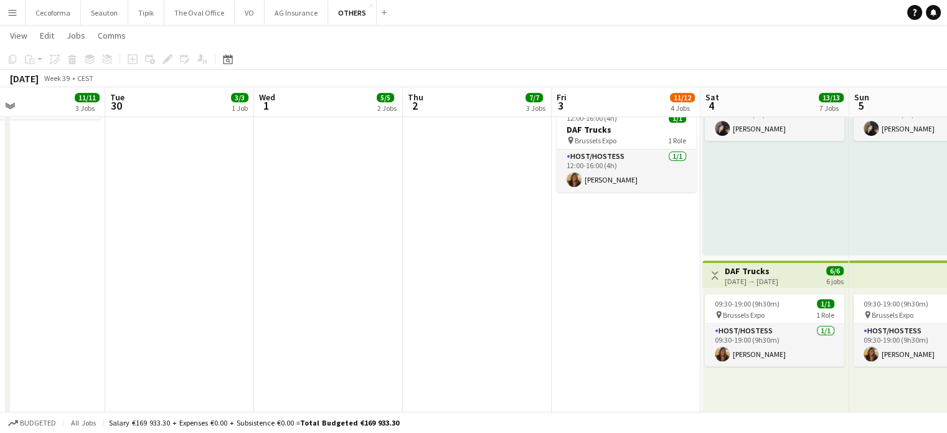
scroll to position [0, 451]
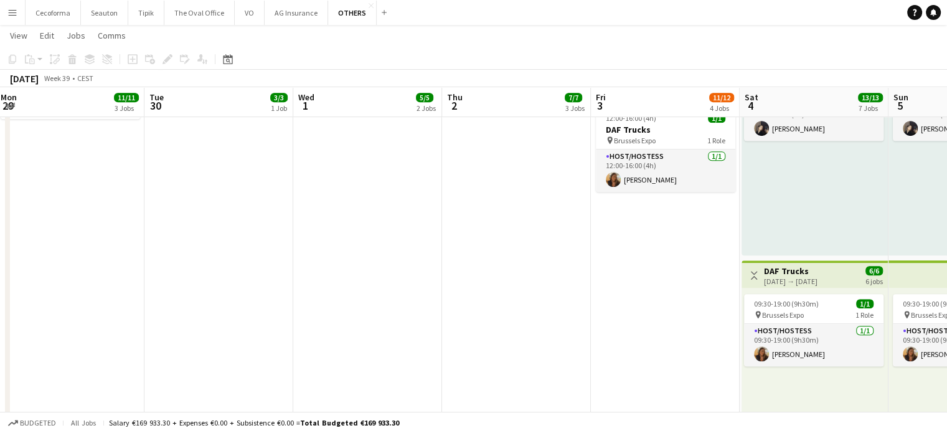
drag, startPoint x: 352, startPoint y: 288, endPoint x: 0, endPoint y: 246, distance: 354.9
click at [0, 248] on app-calendar-viewport "Fri 26 Sat 27 Sun 28 3/3 1 Job Mon 29 11/11 3 Jobs Tue 30 3/3 1 Job Wed 1 5/5 2…" at bounding box center [473, 381] width 947 height 1786
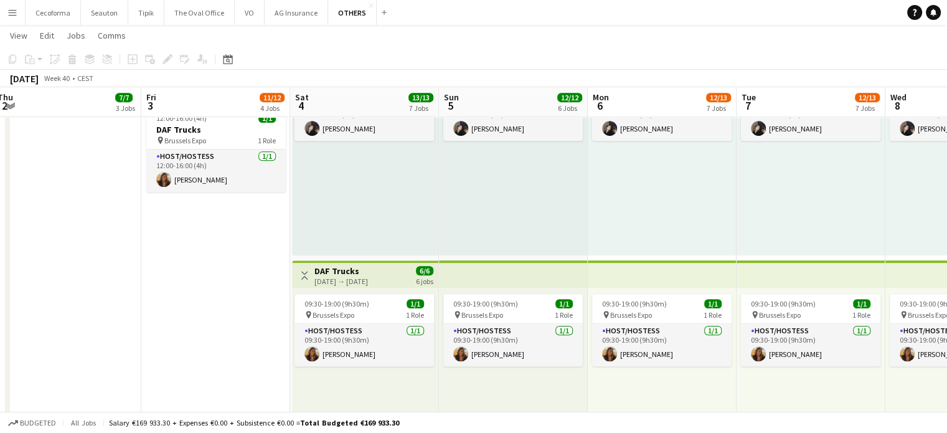
drag, startPoint x: 339, startPoint y: 308, endPoint x: 183, endPoint y: 310, distance: 156.3
click at [183, 310] on app-calendar-viewport "Sun 28 3/3 1 Job Mon 29 11/11 3 Jobs Tue 30 3/3 1 Job Wed 1 5/5 2 Jobs Thu 2 7/…" at bounding box center [473, 381] width 947 height 1786
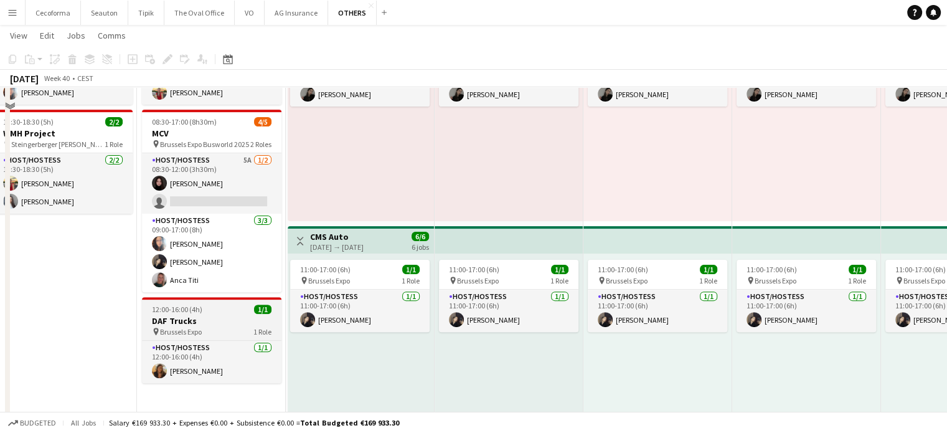
scroll to position [374, 0]
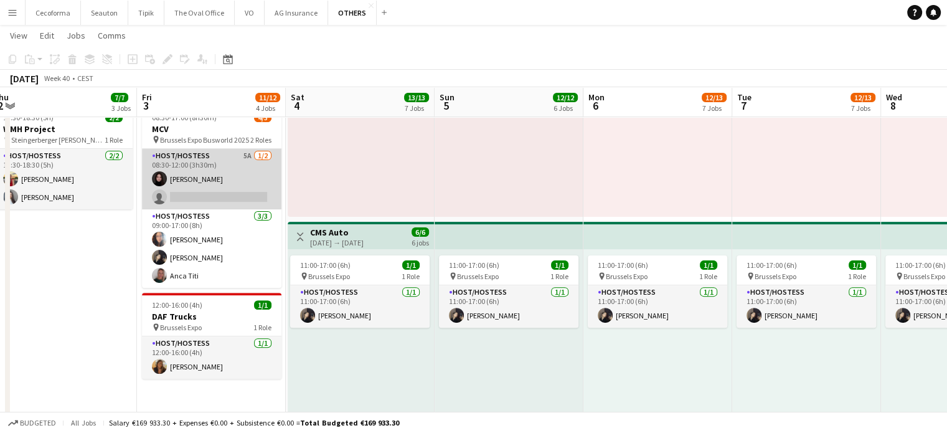
click at [206, 183] on app-card-role "Host/Hostess 5A 1/2 08:30-12:00 (3h30m) Mariia Zavorina single-neutral-actions" at bounding box center [211, 179] width 139 height 60
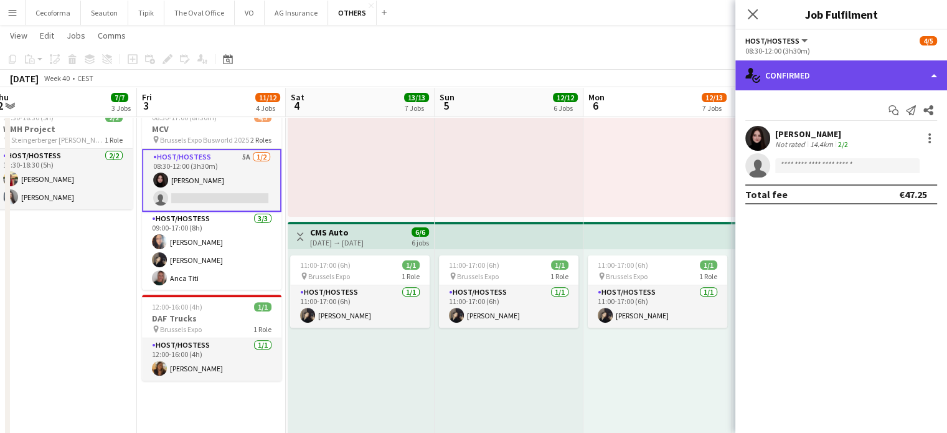
click at [933, 73] on div "single-neutral-actions-check-2 Confirmed" at bounding box center [841, 75] width 212 height 30
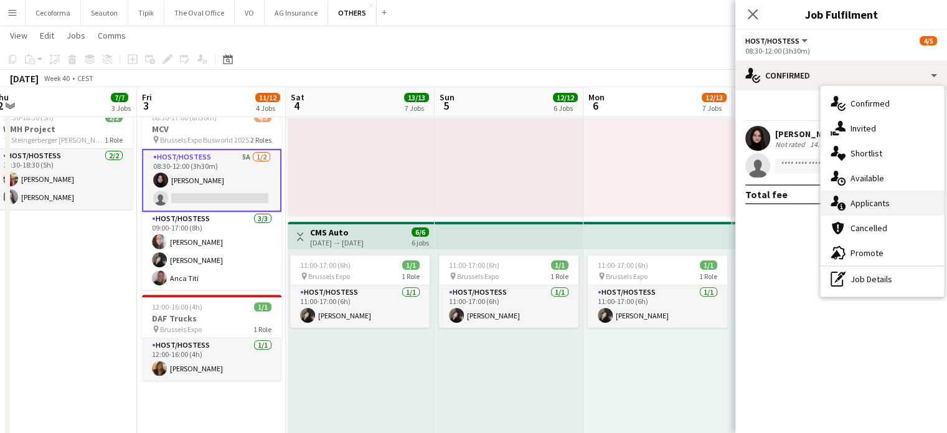
click at [878, 200] on span "Applicants" at bounding box center [870, 202] width 39 height 11
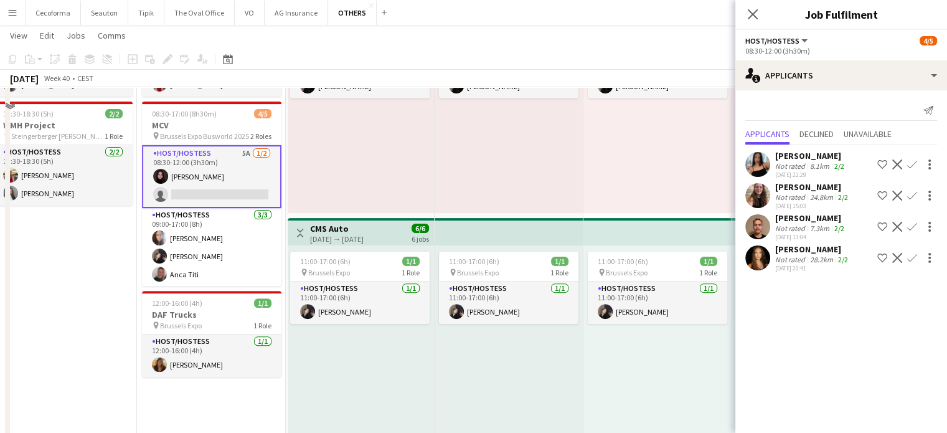
scroll to position [311, 0]
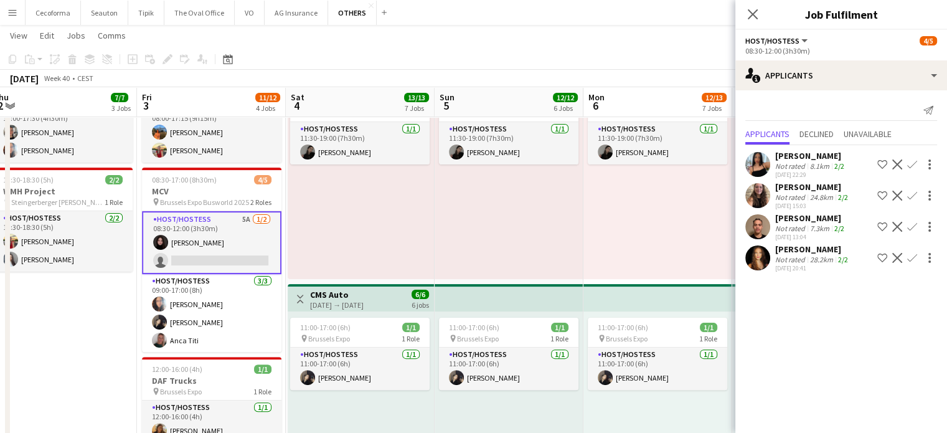
click at [907, 263] on app-icon "Confirm" at bounding box center [912, 258] width 10 height 10
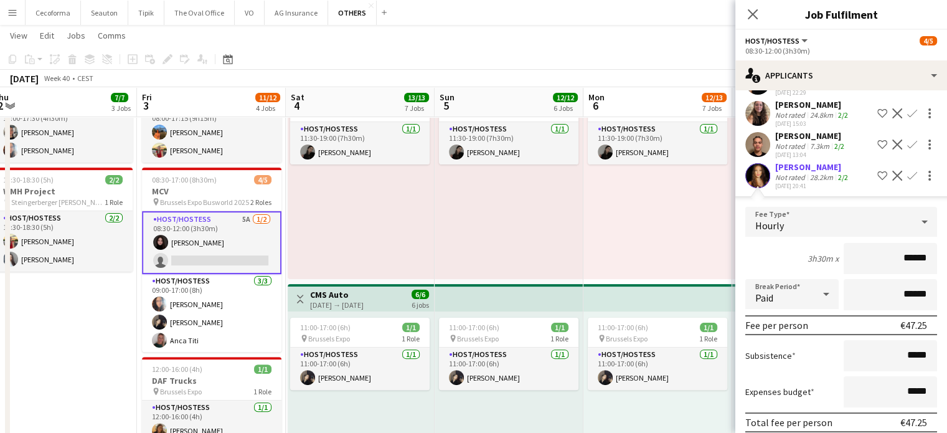
scroll to position [144, 0]
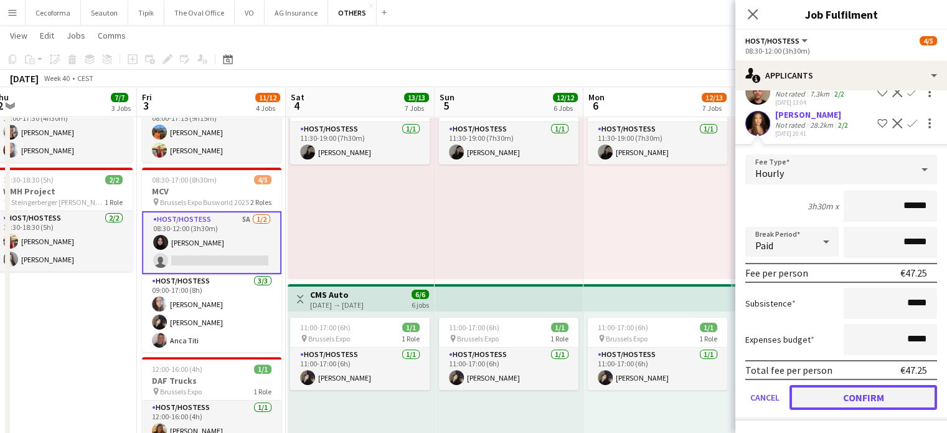
click at [882, 397] on button "Confirm" at bounding box center [864, 397] width 148 height 25
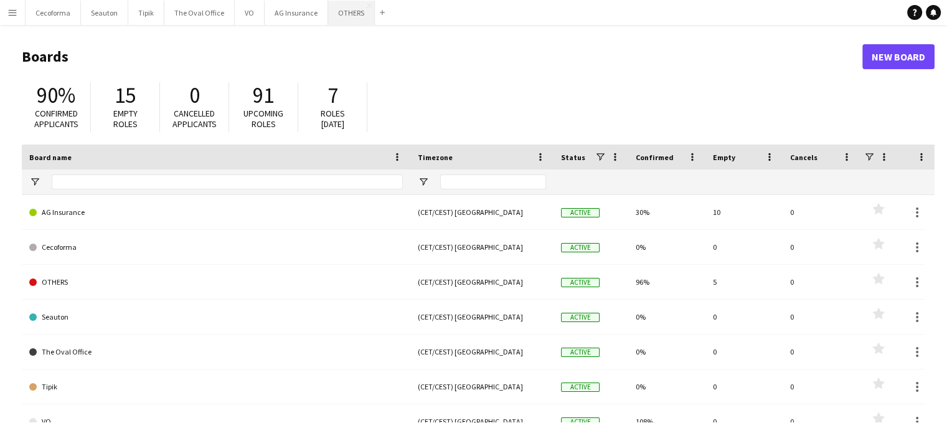
click at [341, 9] on button "OTHERS Close" at bounding box center [351, 13] width 47 height 24
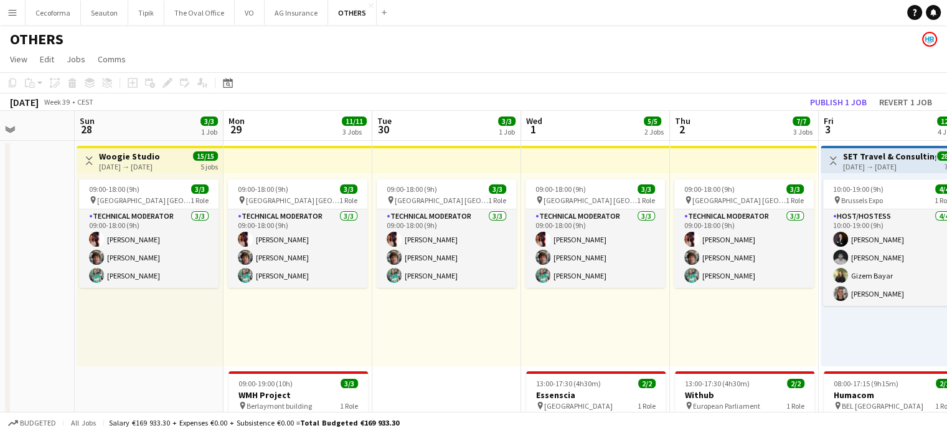
scroll to position [0, 395]
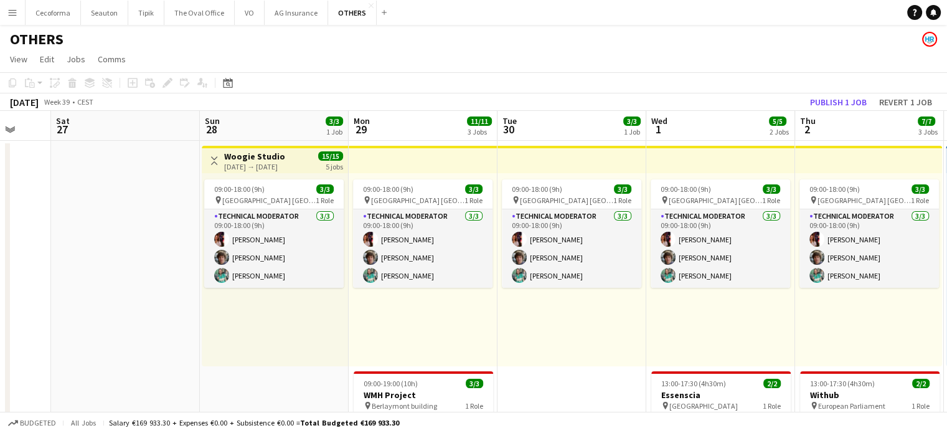
drag, startPoint x: 482, startPoint y: 309, endPoint x: 0, endPoint y: 268, distance: 483.7
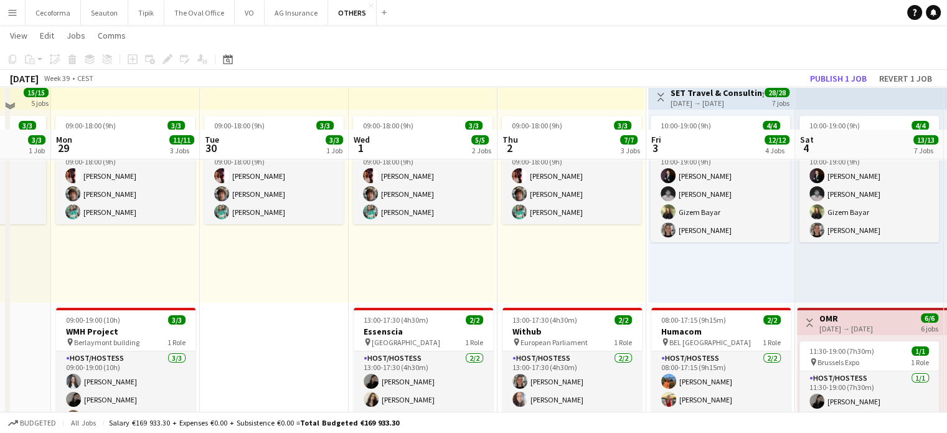
scroll to position [311, 0]
